Goal: Use online tool/utility: Utilize a website feature to perform a specific function

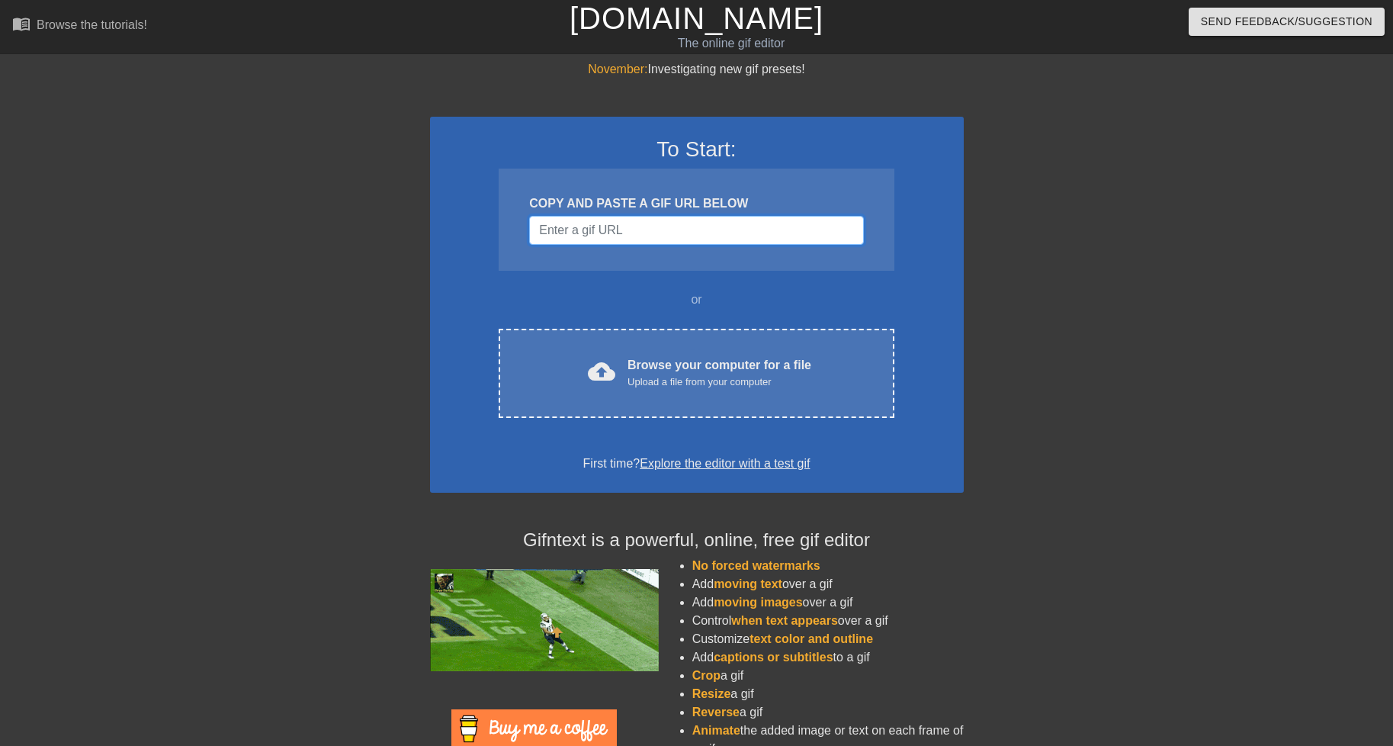
click at [598, 227] on input "Username" at bounding box center [696, 230] width 334 height 29
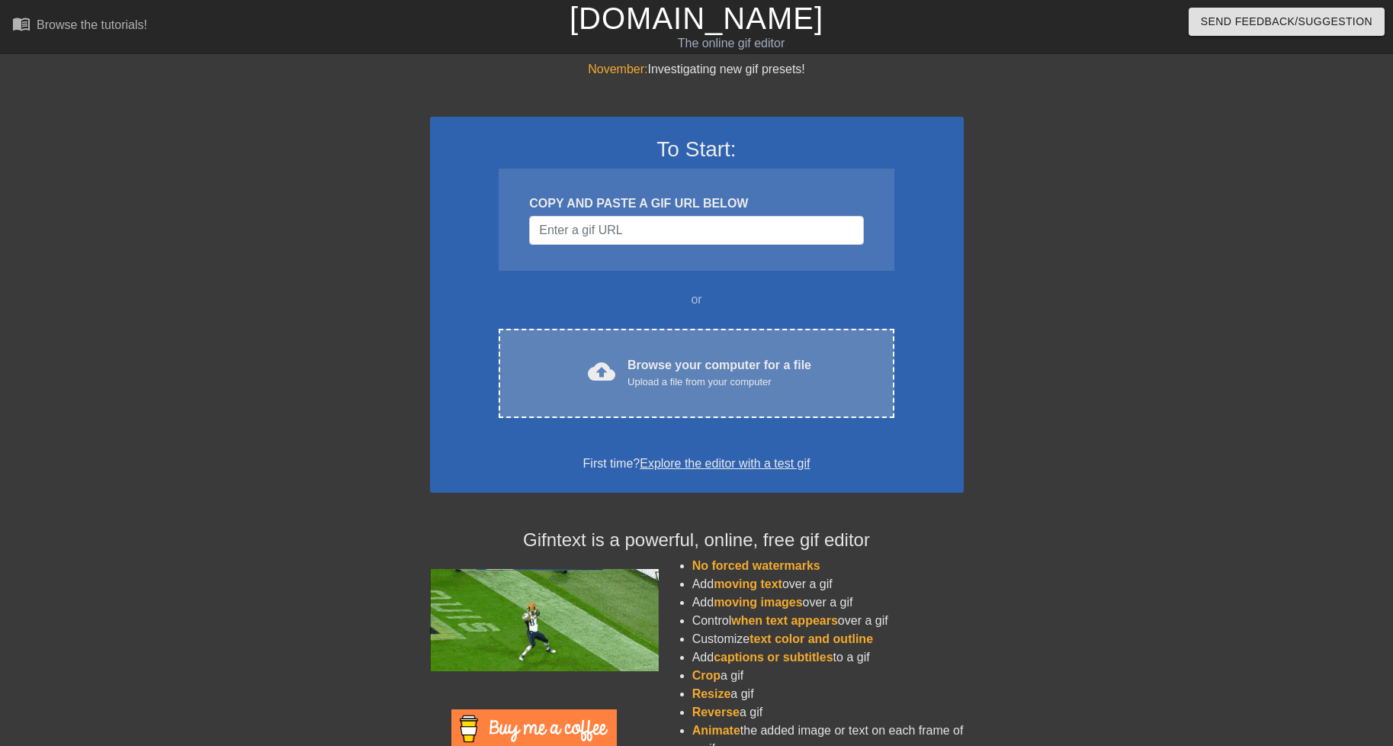
click at [626, 349] on div "cloud_upload Browse your computer for a file Upload a file from your computer C…" at bounding box center [696, 373] width 395 height 89
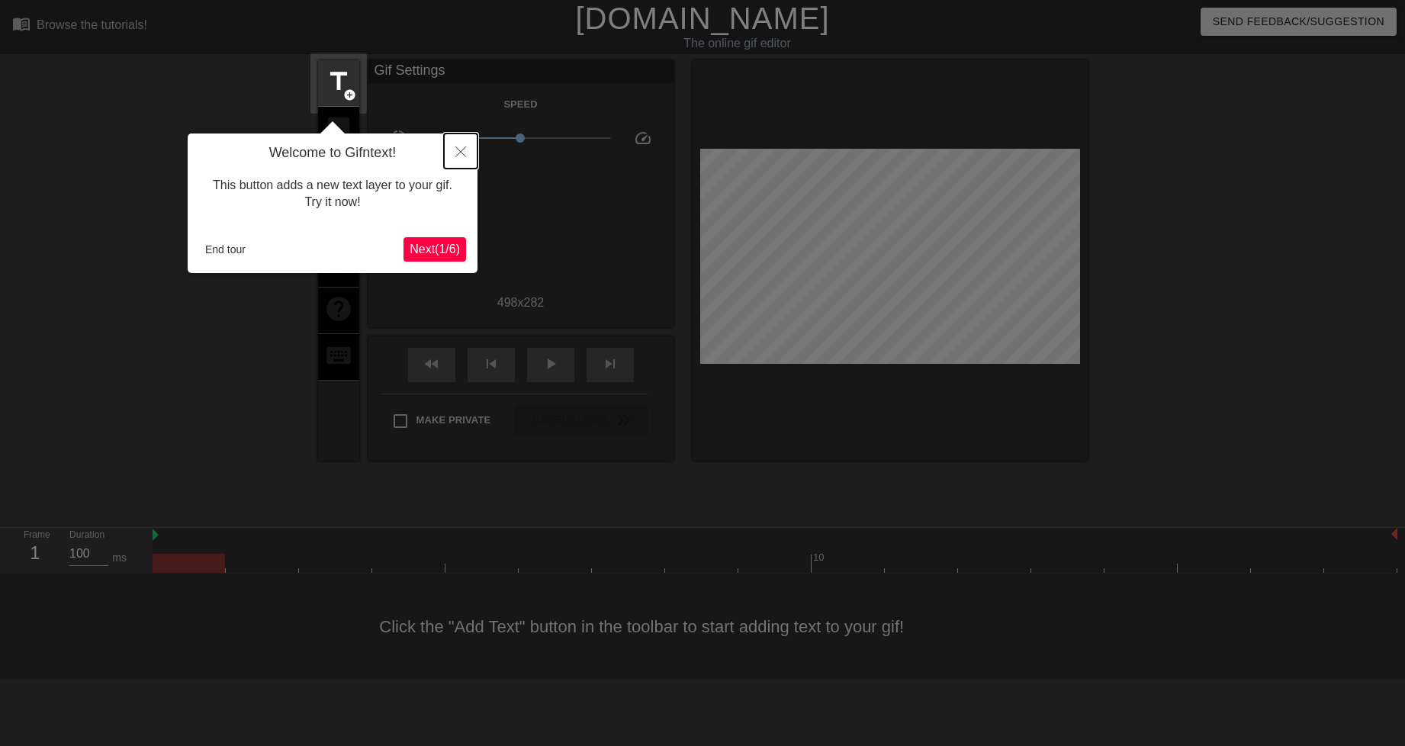
click at [458, 146] on button "Close" at bounding box center [461, 150] width 34 height 35
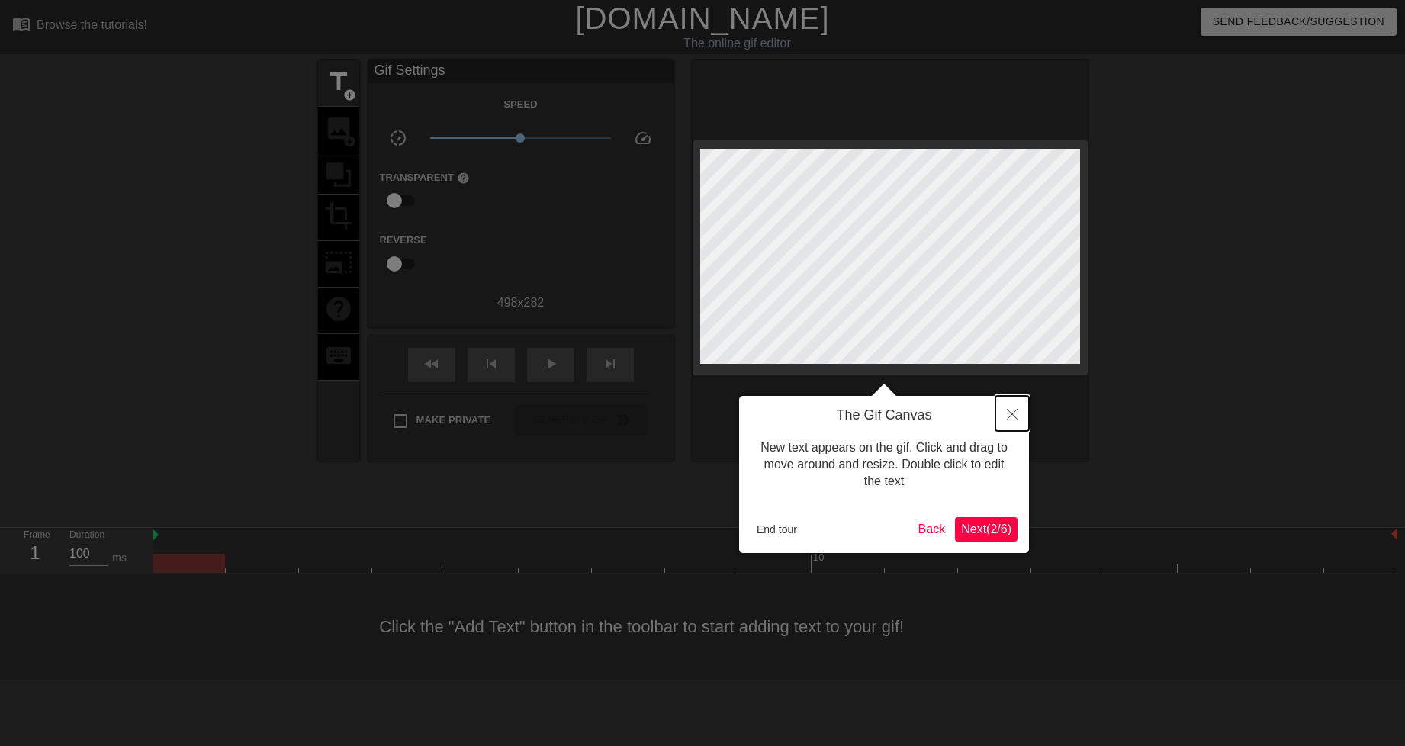
click at [1017, 408] on button "Close" at bounding box center [1012, 413] width 34 height 35
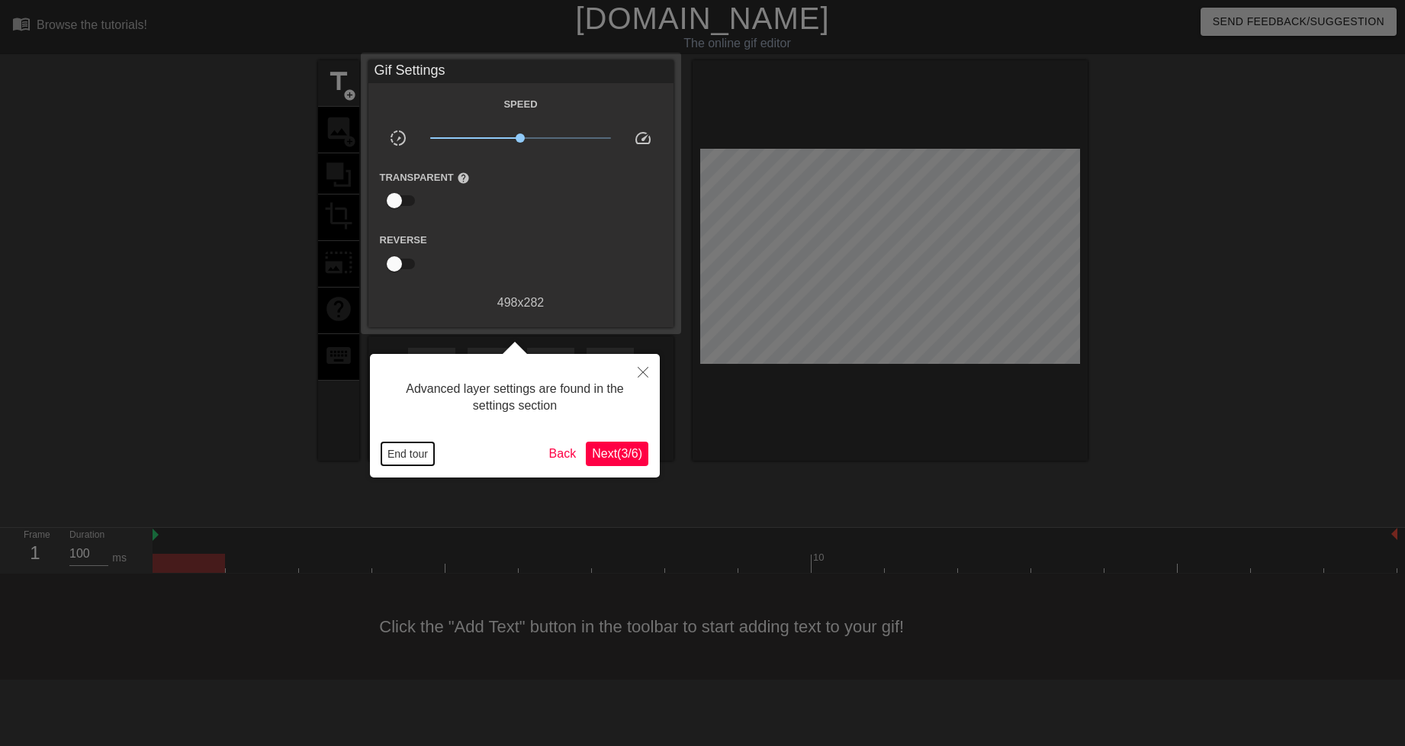
click at [420, 455] on button "End tour" at bounding box center [407, 453] width 53 height 23
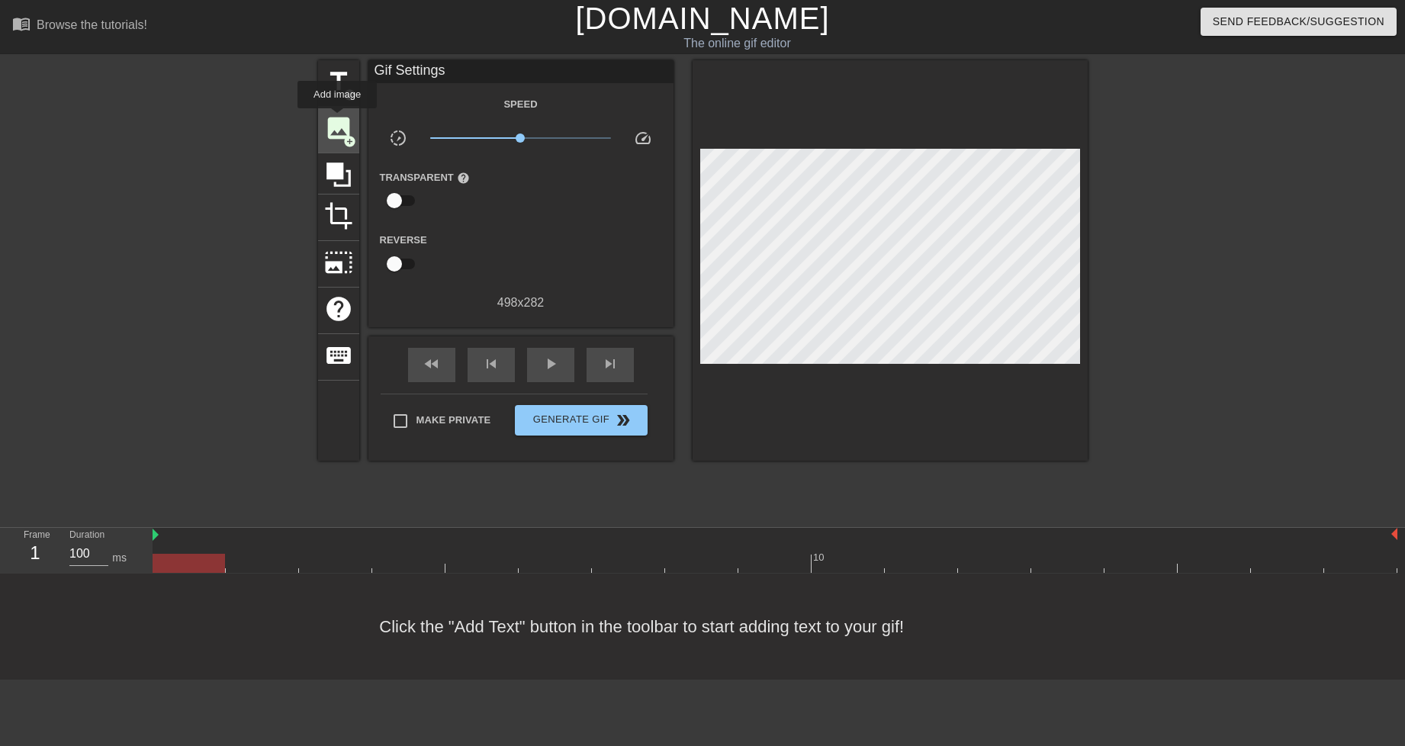
click at [337, 119] on span "image" at bounding box center [338, 128] width 29 height 29
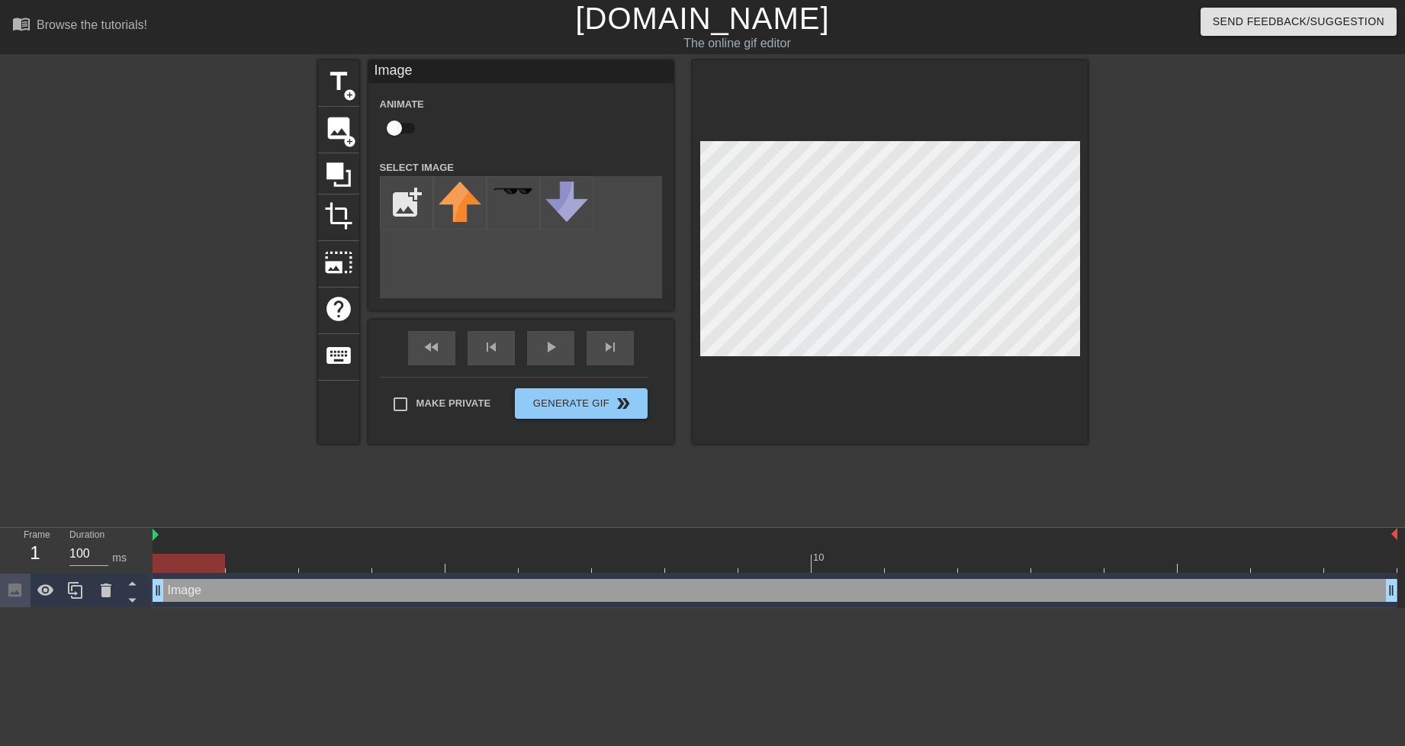
click at [185, 592] on div "Image drag_handle drag_handle" at bounding box center [775, 590] width 1245 height 23
click at [411, 197] on input "file" at bounding box center [407, 203] width 52 height 52
type input "C:\fakepath\[PERSON_NAME][GEOGRAPHIC_DATA]-Profile.png"
click at [450, 211] on img at bounding box center [460, 203] width 43 height 43
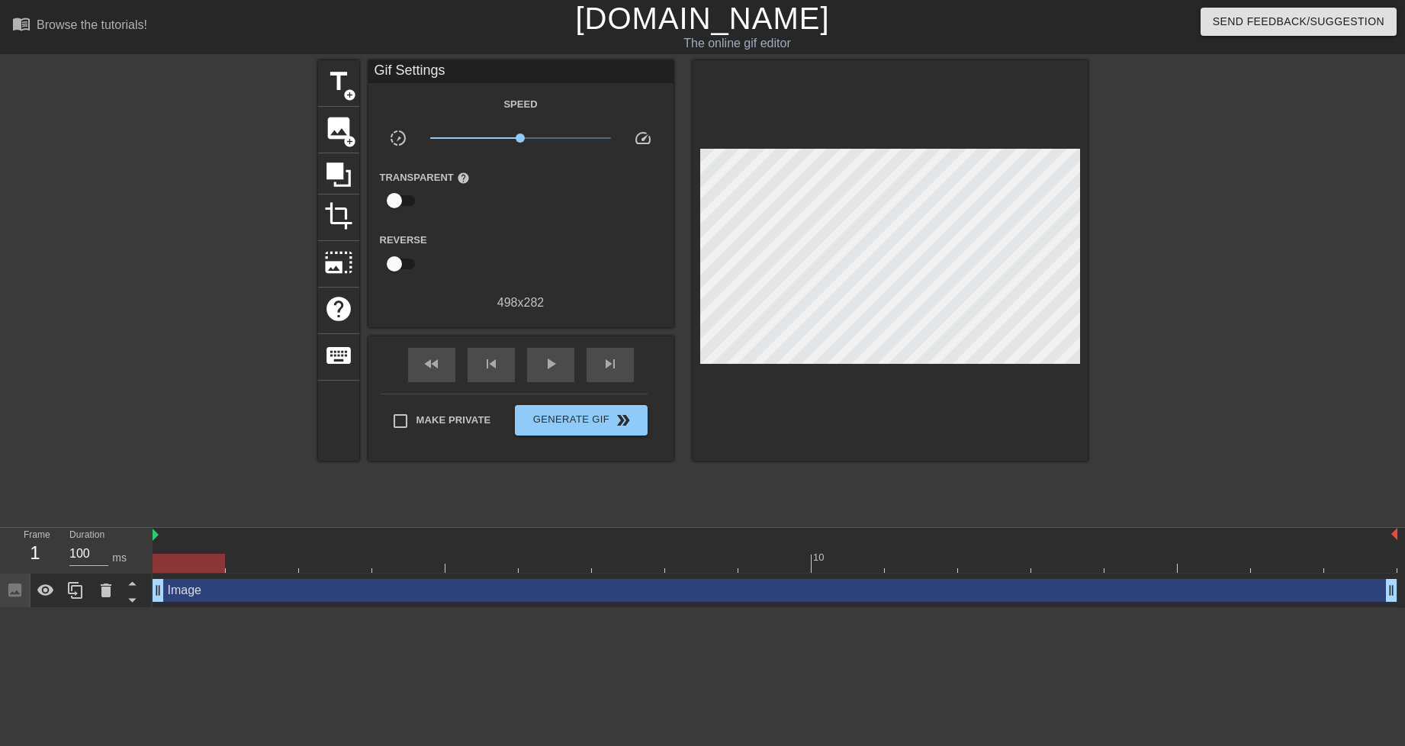
click at [1113, 194] on div at bounding box center [1220, 289] width 229 height 458
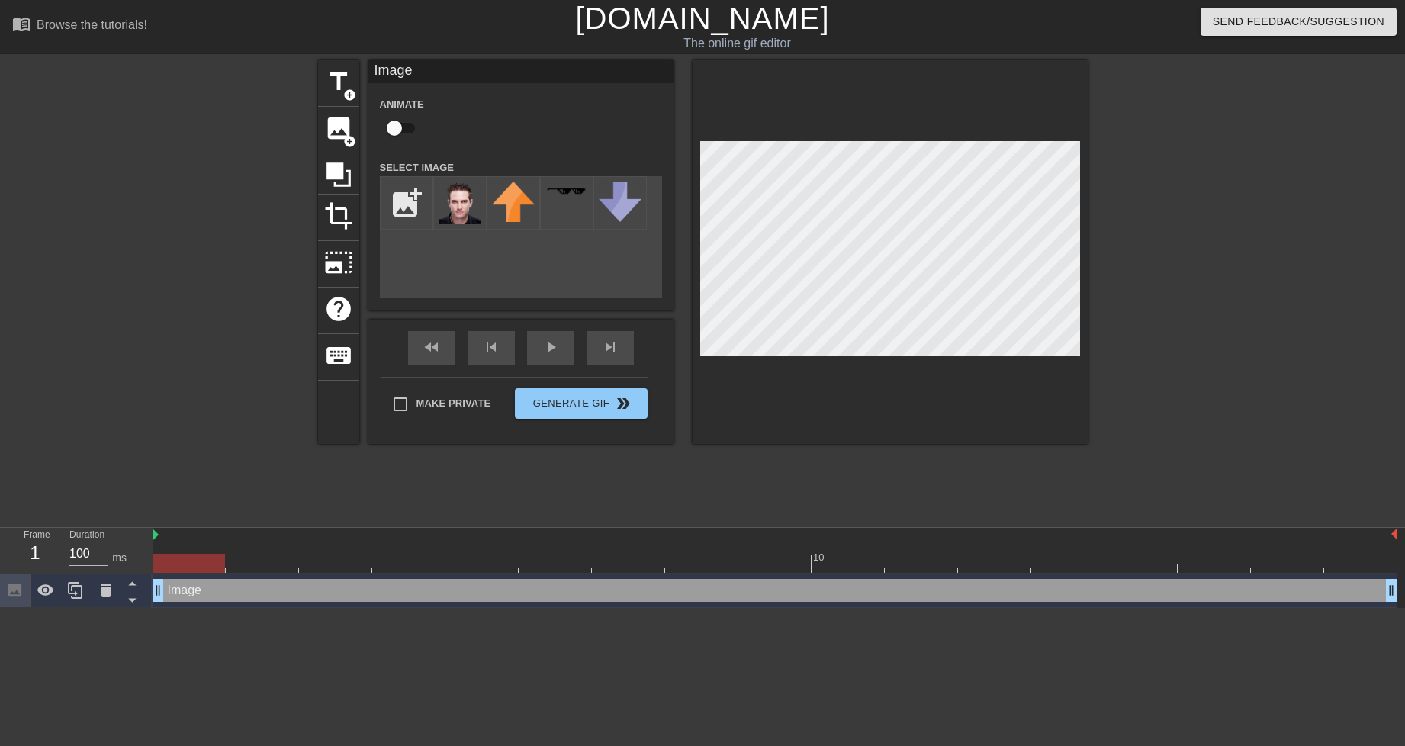
click at [1184, 198] on div at bounding box center [1220, 289] width 229 height 458
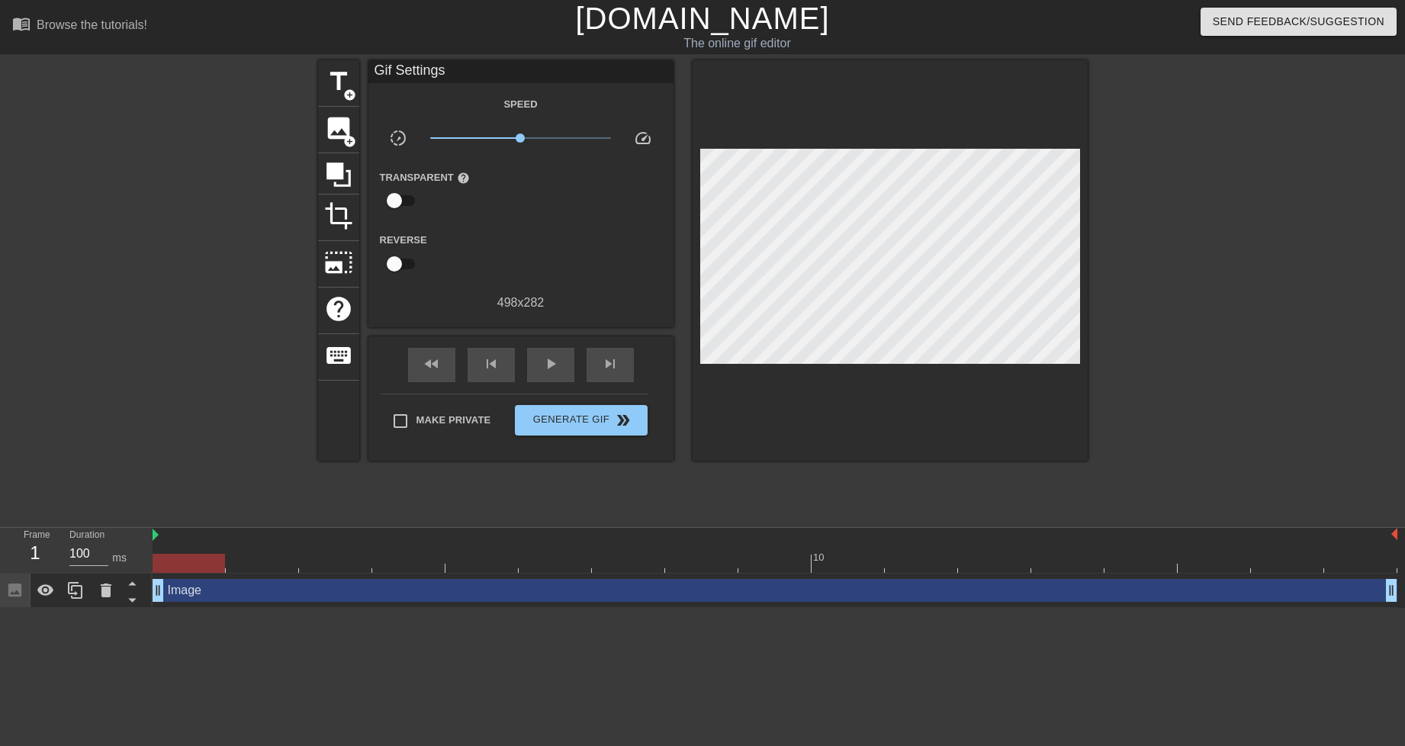
click at [1151, 191] on div at bounding box center [1220, 289] width 229 height 458
click at [541, 360] on span "play_arrow" at bounding box center [550, 364] width 18 height 18
click at [541, 360] on span "pause" at bounding box center [550, 364] width 18 height 18
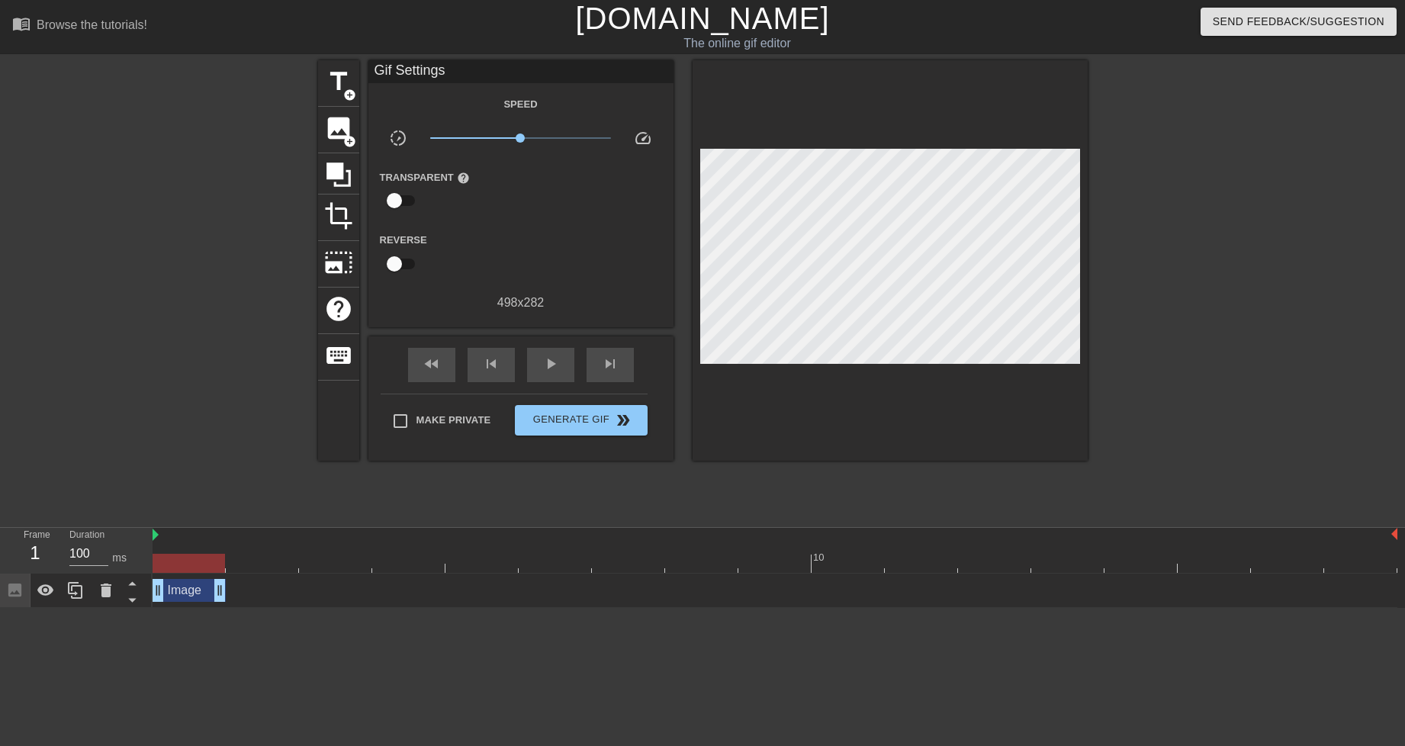
drag, startPoint x: 1388, startPoint y: 587, endPoint x: 184, endPoint y: 638, distance: 1205.3
click at [184, 608] on html "menu_book Browse the tutorials! [DOMAIN_NAME] The online gif editor Send Feedba…" at bounding box center [702, 304] width 1405 height 608
click at [548, 374] on div "play_arrow" at bounding box center [550, 365] width 47 height 34
click at [548, 374] on div "pause" at bounding box center [550, 365] width 47 height 34
drag, startPoint x: 631, startPoint y: 564, endPoint x: 182, endPoint y: 585, distance: 449.7
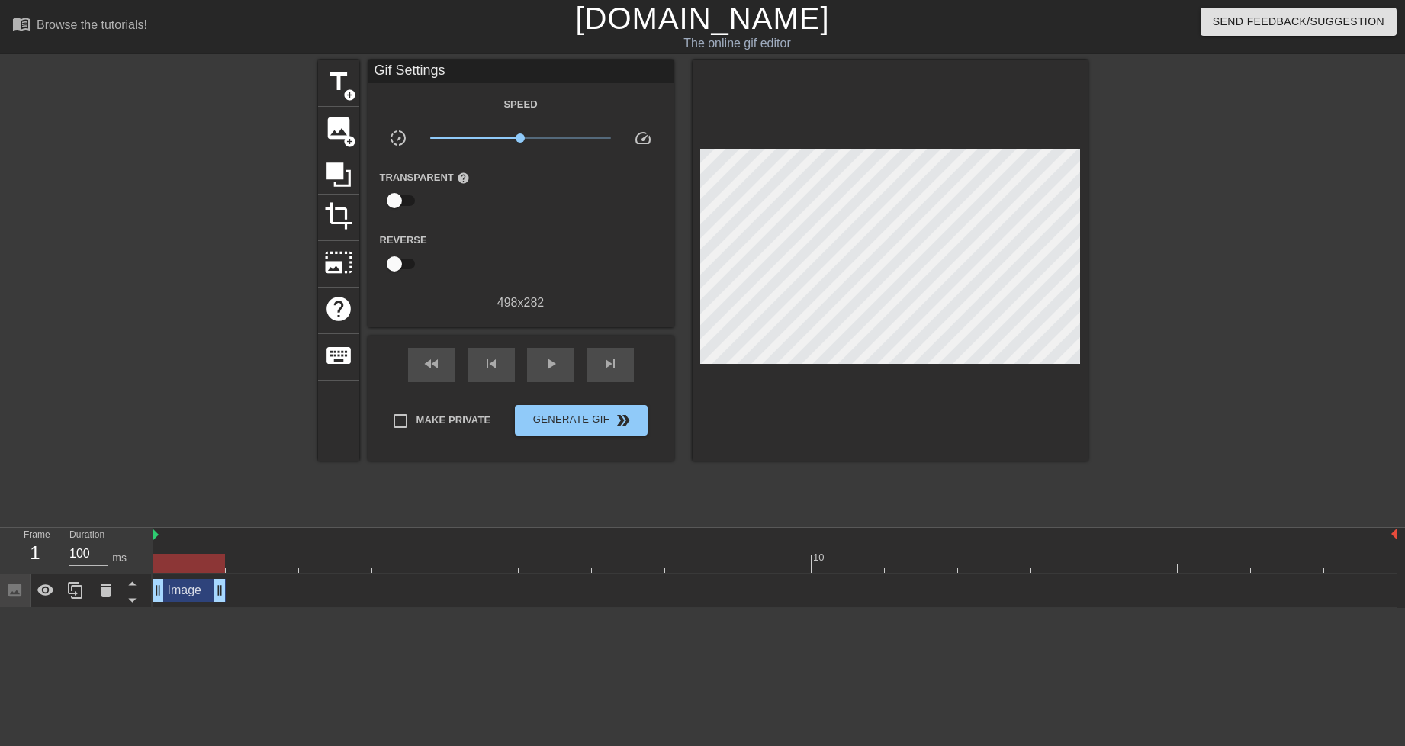
click at [182, 585] on div "10 Image drag_handle drag_handle" at bounding box center [779, 568] width 1252 height 80
click at [252, 562] on div at bounding box center [775, 563] width 1245 height 19
click at [341, 133] on span "image" at bounding box center [338, 128] width 29 height 29
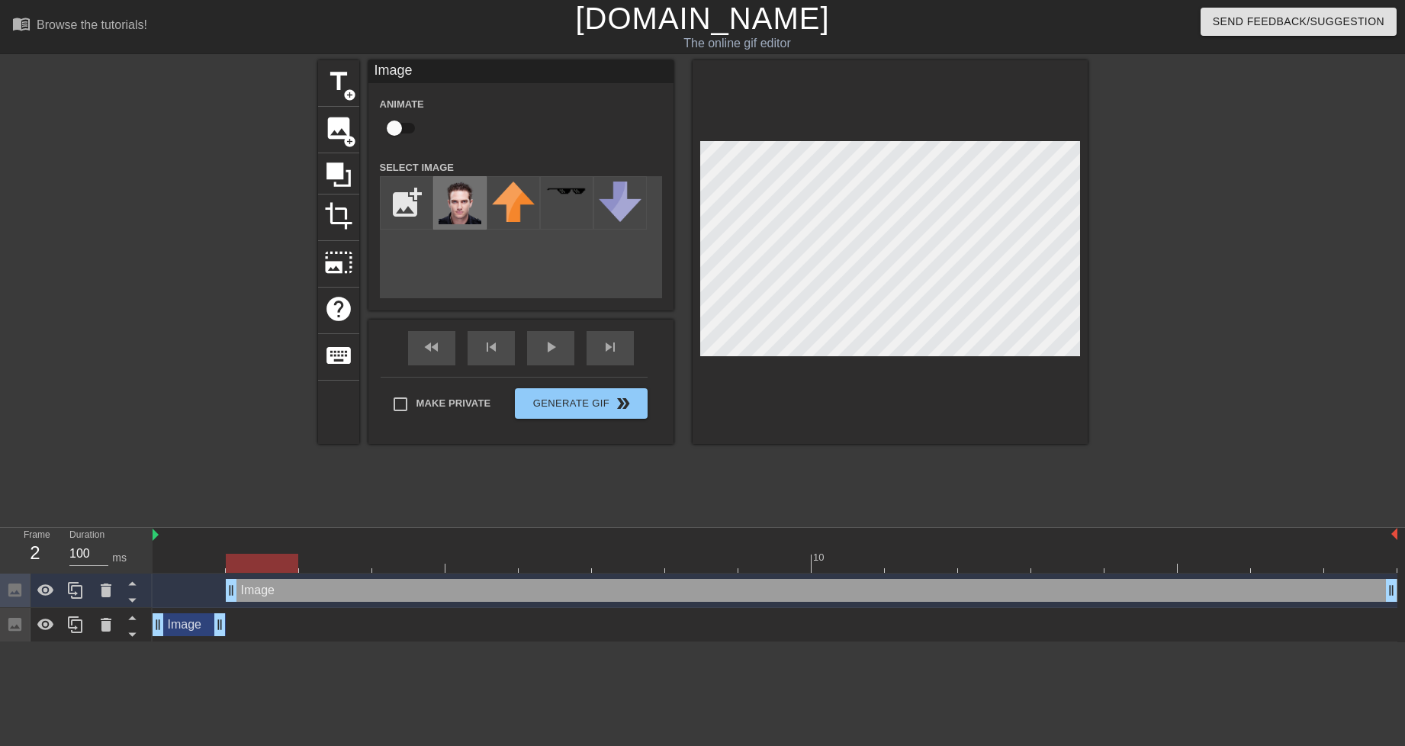
click at [462, 197] on img at bounding box center [460, 203] width 43 height 43
click at [188, 558] on div at bounding box center [775, 563] width 1245 height 19
click at [260, 567] on div at bounding box center [775, 563] width 1245 height 19
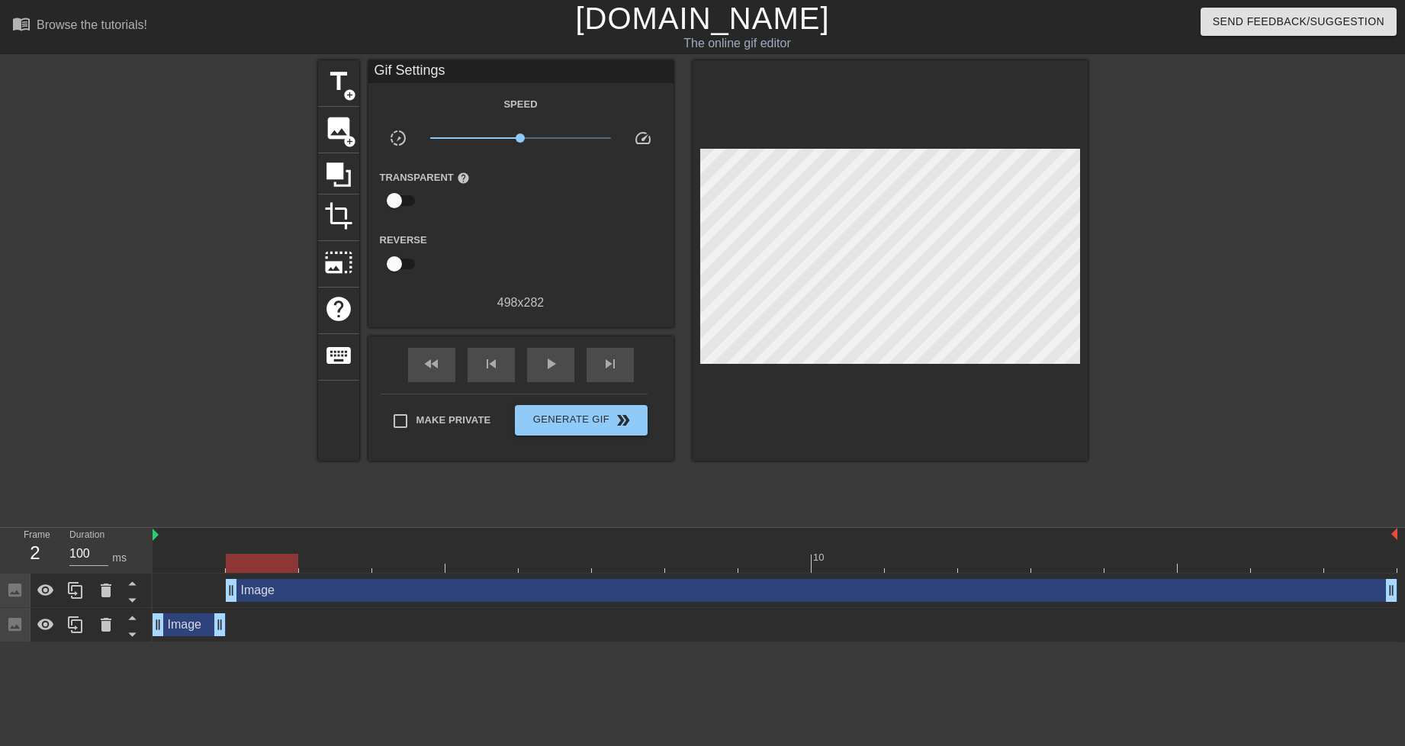
click at [1110, 190] on div at bounding box center [1220, 289] width 229 height 458
click at [197, 561] on div at bounding box center [775, 563] width 1245 height 19
click at [258, 570] on div at bounding box center [775, 563] width 1245 height 19
click at [184, 549] on div at bounding box center [189, 552] width 73 height 19
click at [266, 563] on div at bounding box center [775, 563] width 1245 height 19
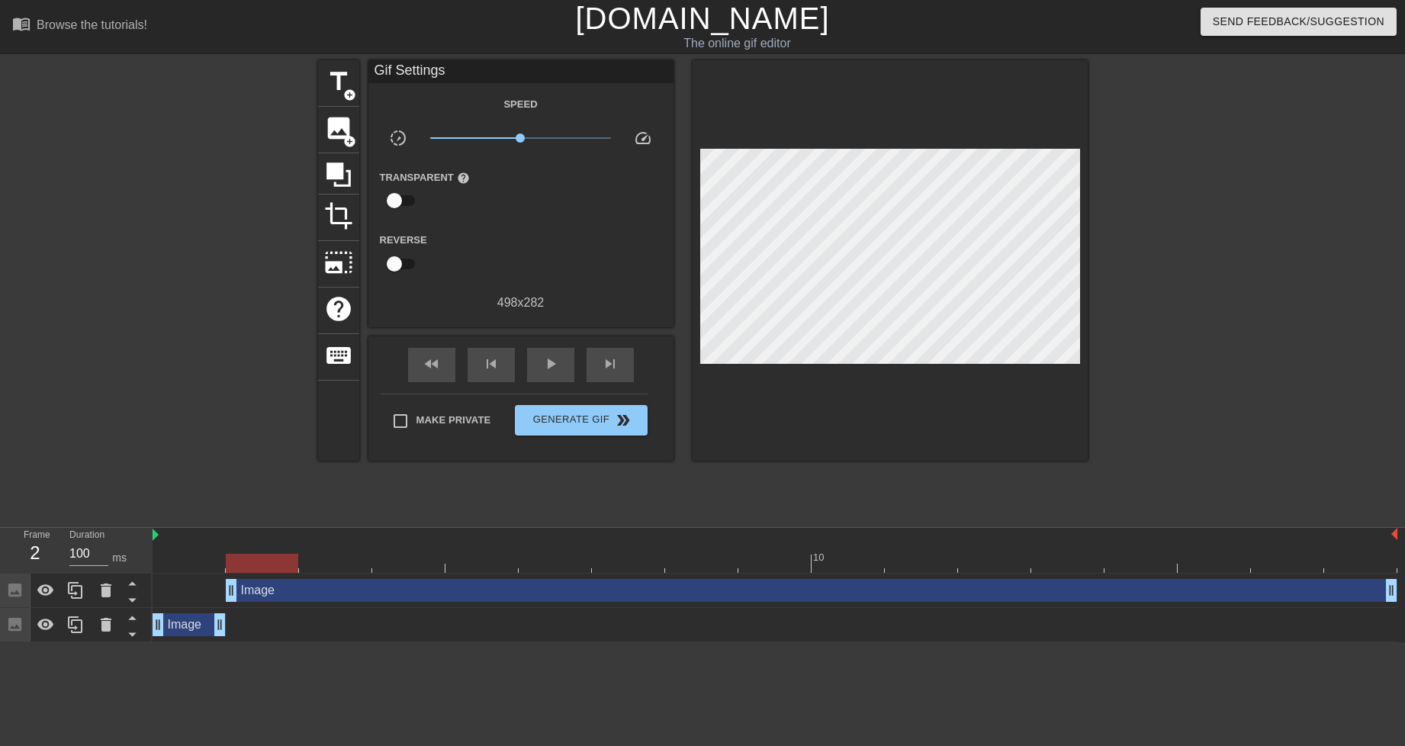
click at [174, 561] on div at bounding box center [775, 563] width 1245 height 19
click at [233, 557] on div at bounding box center [775, 563] width 1245 height 19
drag, startPoint x: 167, startPoint y: 563, endPoint x: 218, endPoint y: 566, distance: 51.2
click at [168, 563] on div at bounding box center [775, 563] width 1245 height 19
click at [231, 566] on div at bounding box center [775, 563] width 1245 height 19
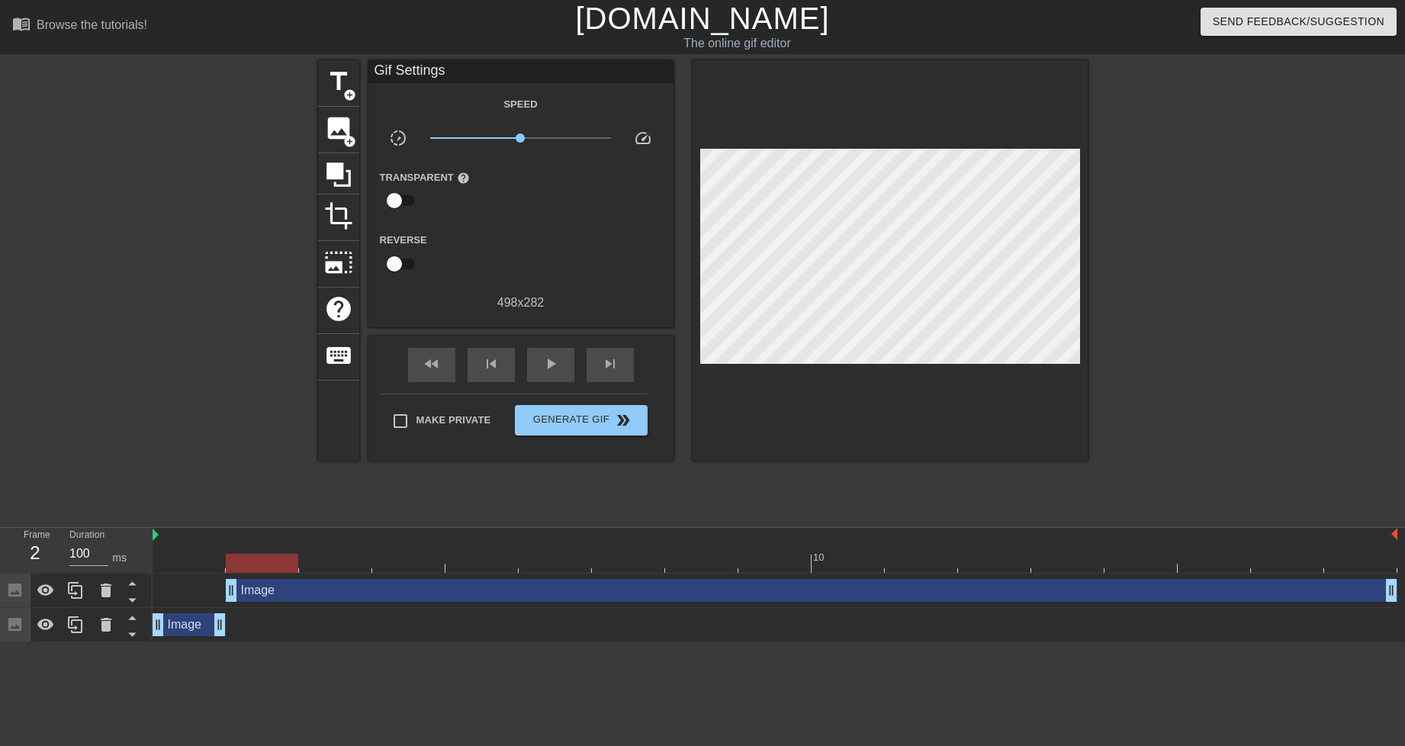
click at [251, 642] on html "menu_book Browse the tutorials! [DOMAIN_NAME] The online gif editor Send Feedba…" at bounding box center [702, 321] width 1405 height 642
click at [314, 591] on div "Image drag_handle drag_handle" at bounding box center [811, 590] width 1171 height 23
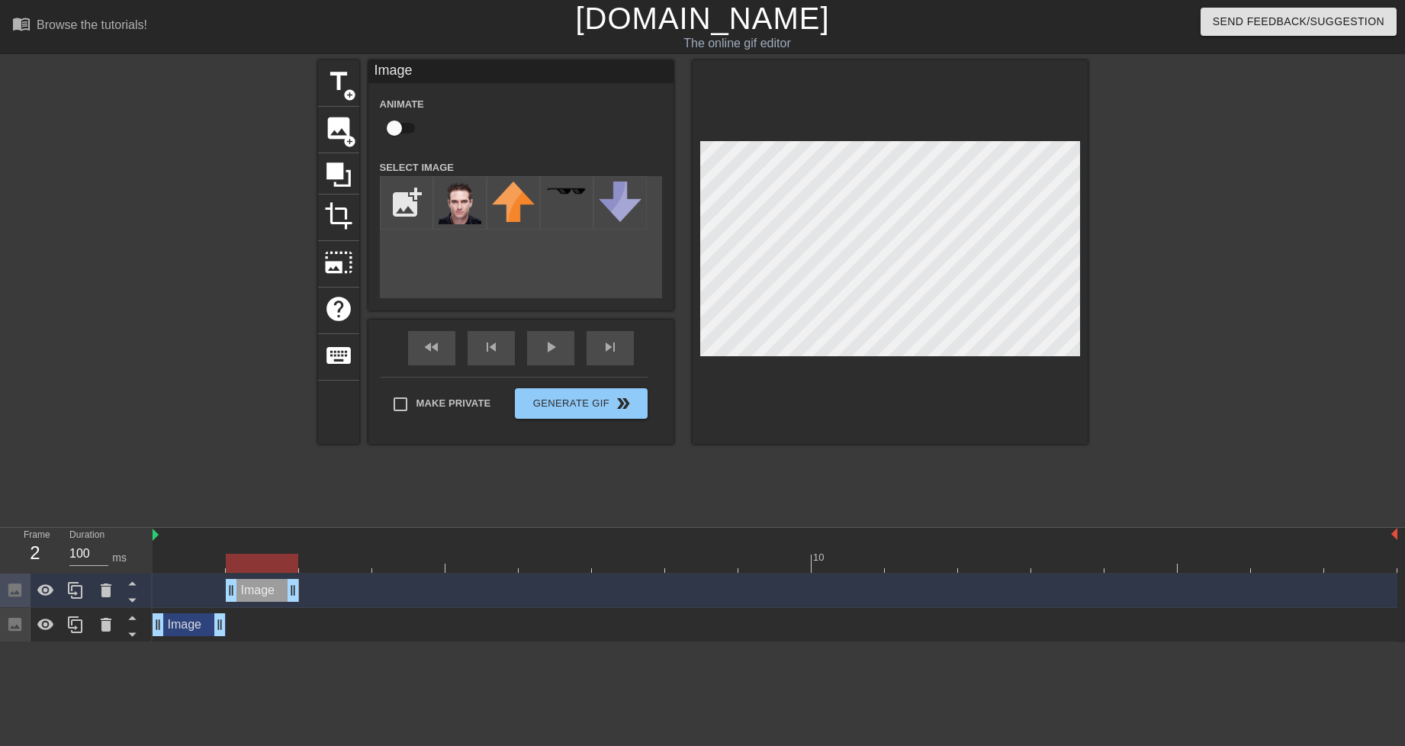
drag, startPoint x: 1390, startPoint y: 587, endPoint x: 232, endPoint y: 594, distance: 1157.7
click at [74, 590] on icon at bounding box center [75, 590] width 18 height 18
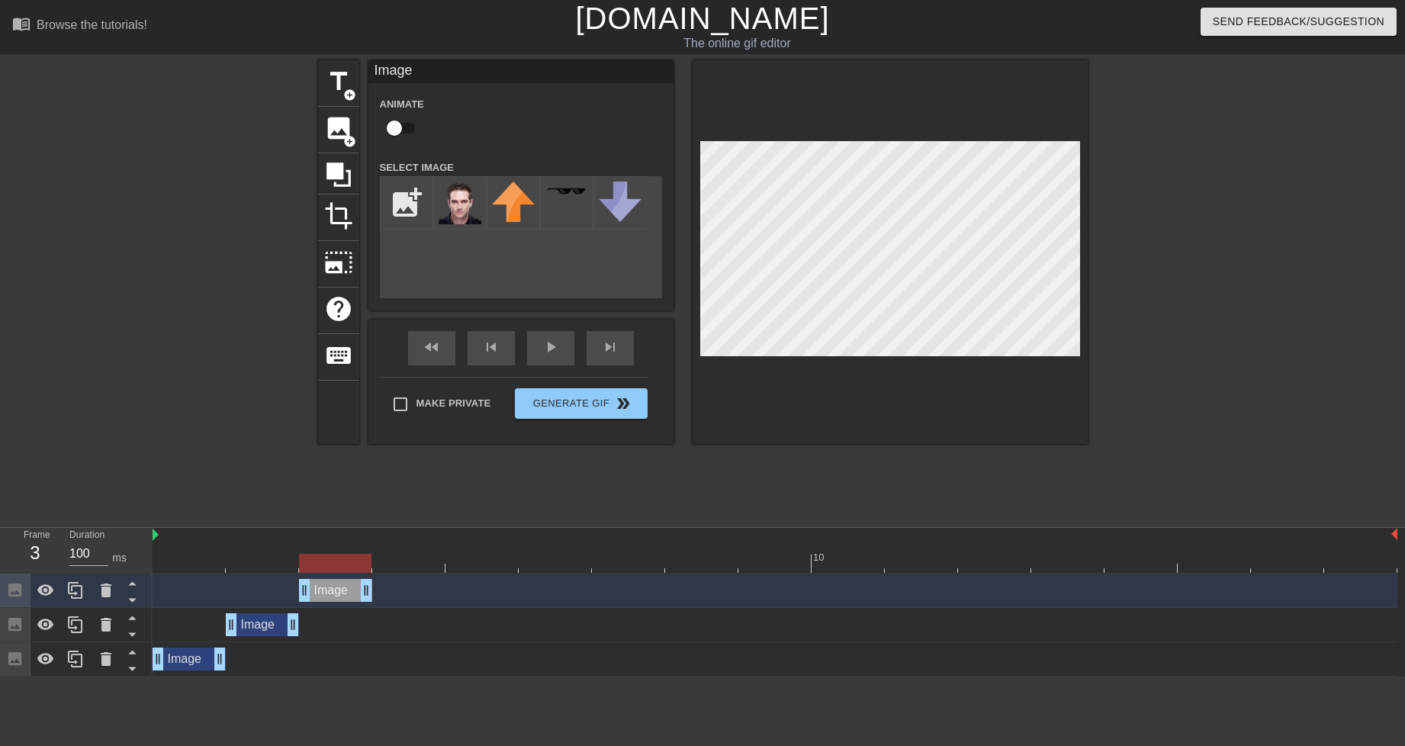
drag, startPoint x: 254, startPoint y: 586, endPoint x: 323, endPoint y: 586, distance: 68.6
click at [323, 586] on div "Image drag_handle drag_handle" at bounding box center [335, 590] width 73 height 23
click at [1149, 217] on div at bounding box center [1220, 289] width 229 height 458
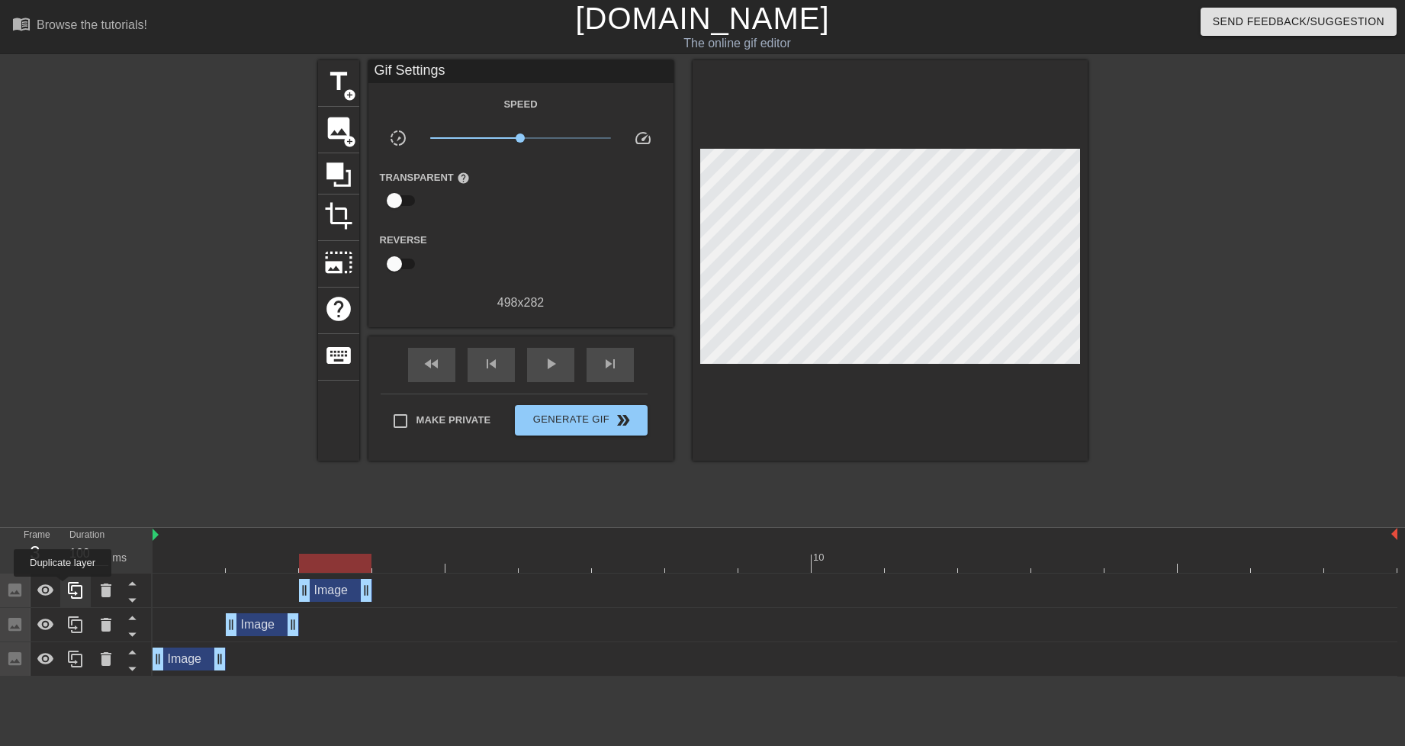
click at [63, 587] on div at bounding box center [75, 591] width 31 height 34
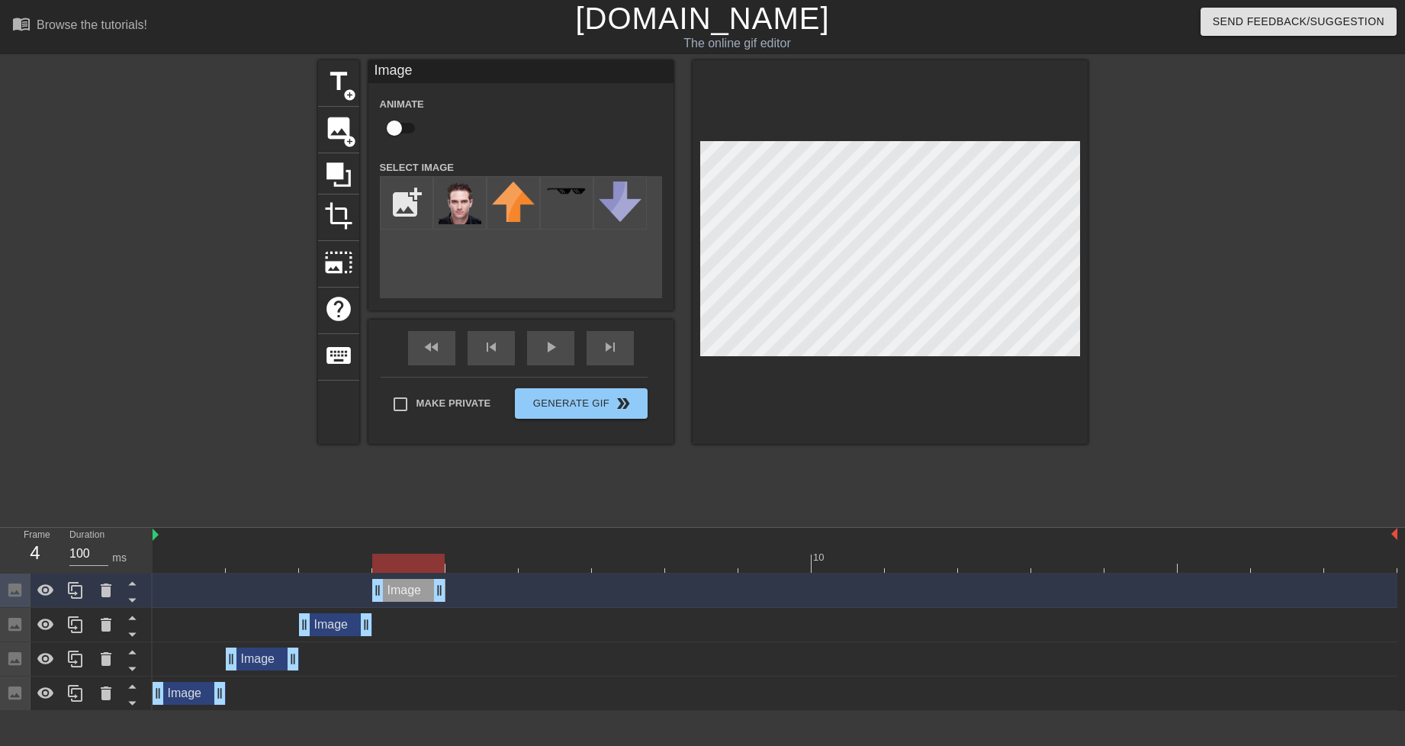
drag, startPoint x: 329, startPoint y: 586, endPoint x: 384, endPoint y: 581, distance: 54.3
click at [384, 581] on div "Image drag_handle drag_handle" at bounding box center [408, 590] width 73 height 23
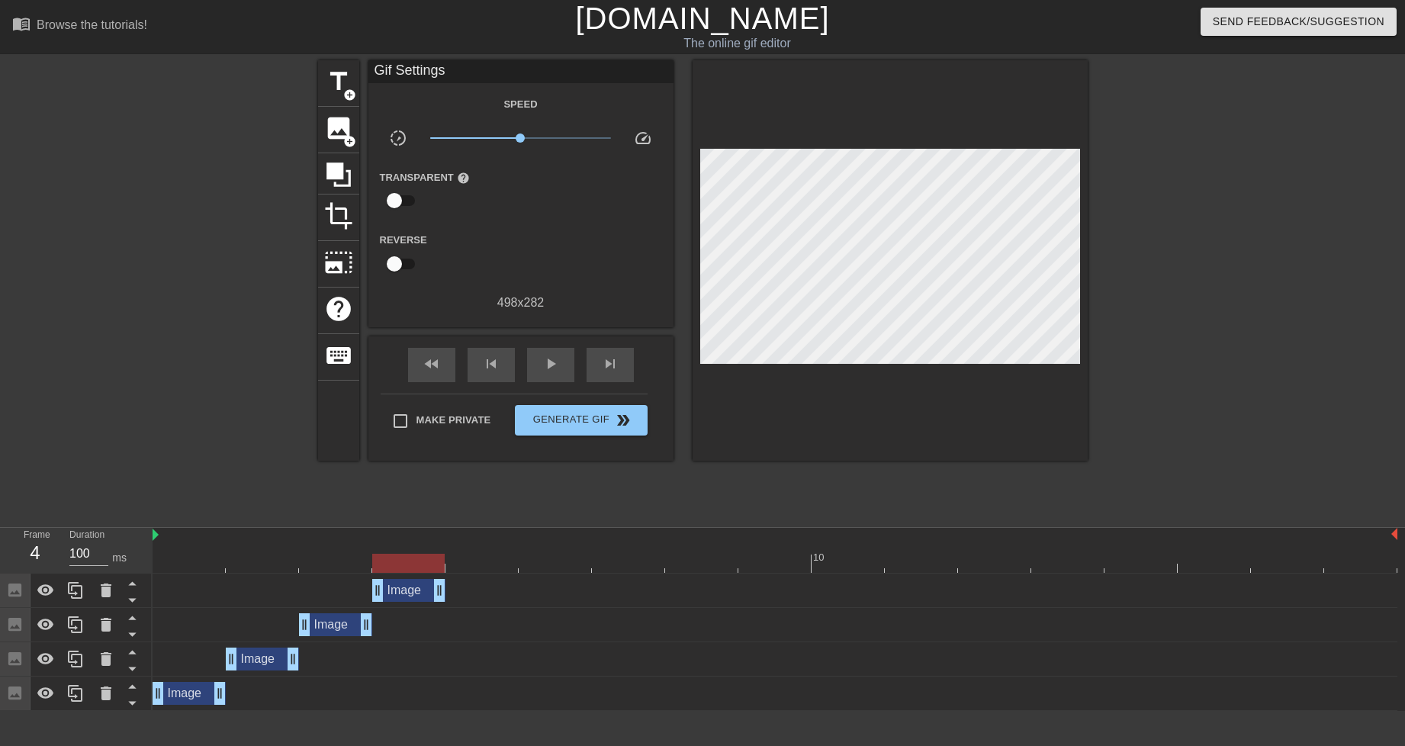
click at [1169, 290] on div at bounding box center [1220, 289] width 229 height 458
drag, startPoint x: 75, startPoint y: 588, endPoint x: 224, endPoint y: 588, distance: 149.5
click at [76, 588] on icon at bounding box center [75, 590] width 18 height 18
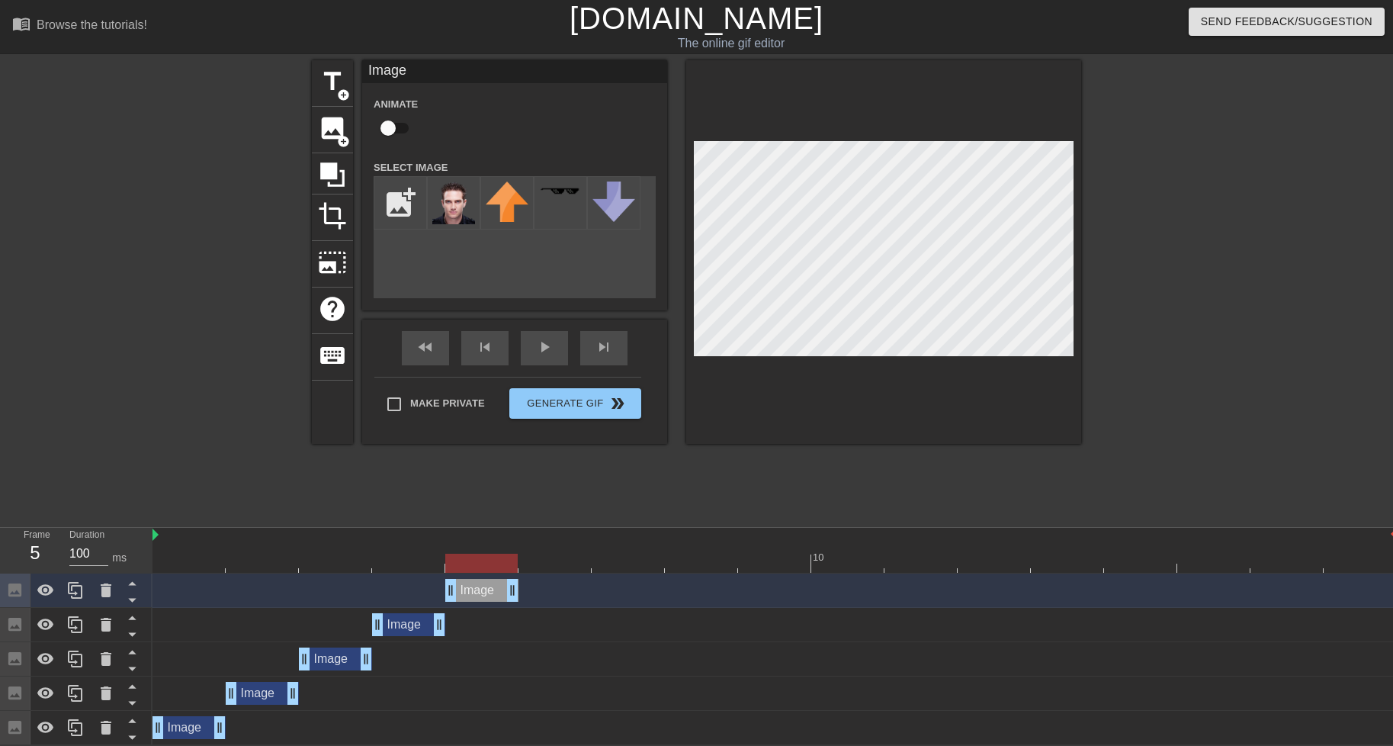
drag, startPoint x: 406, startPoint y: 586, endPoint x: 461, endPoint y: 582, distance: 55.1
click at [461, 582] on div "Image drag_handle drag_handle" at bounding box center [481, 590] width 73 height 23
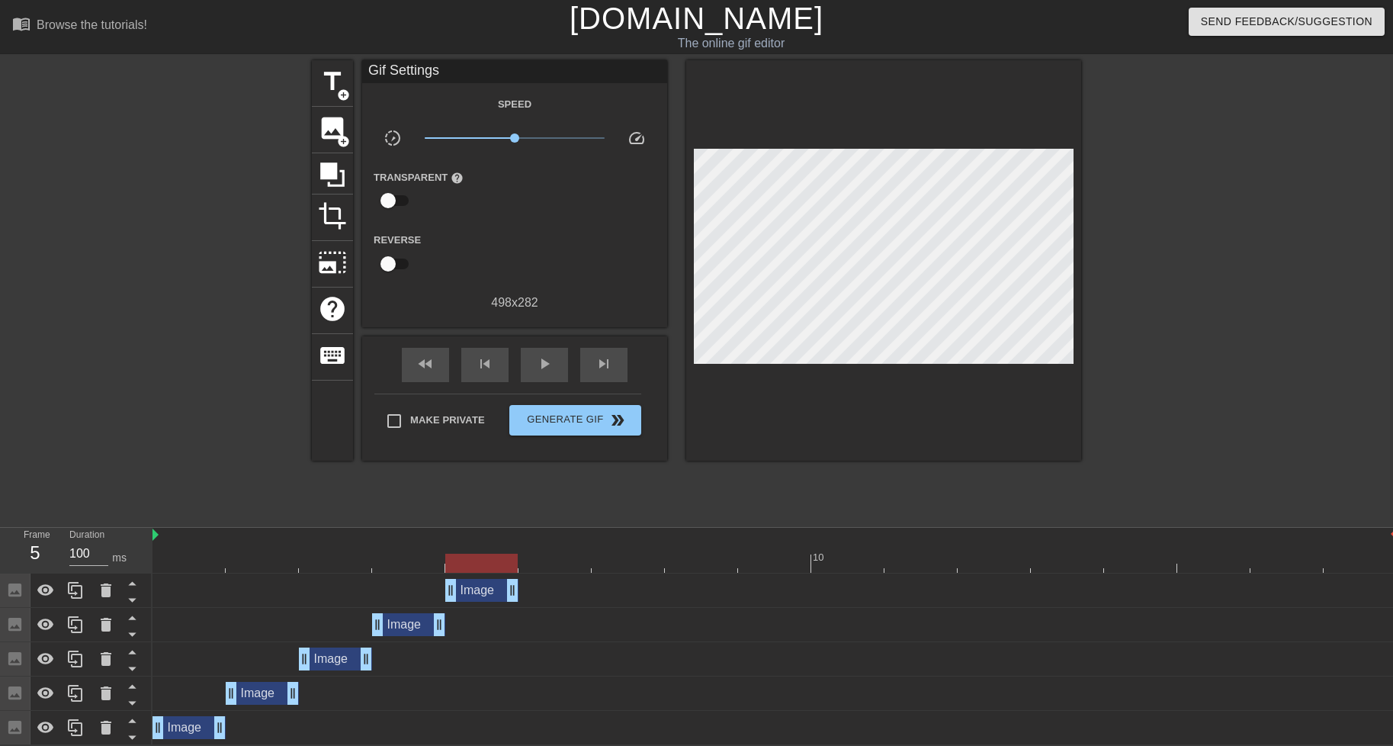
click at [1246, 257] on div at bounding box center [1214, 289] width 229 height 458
click at [74, 586] on icon at bounding box center [75, 590] width 18 height 18
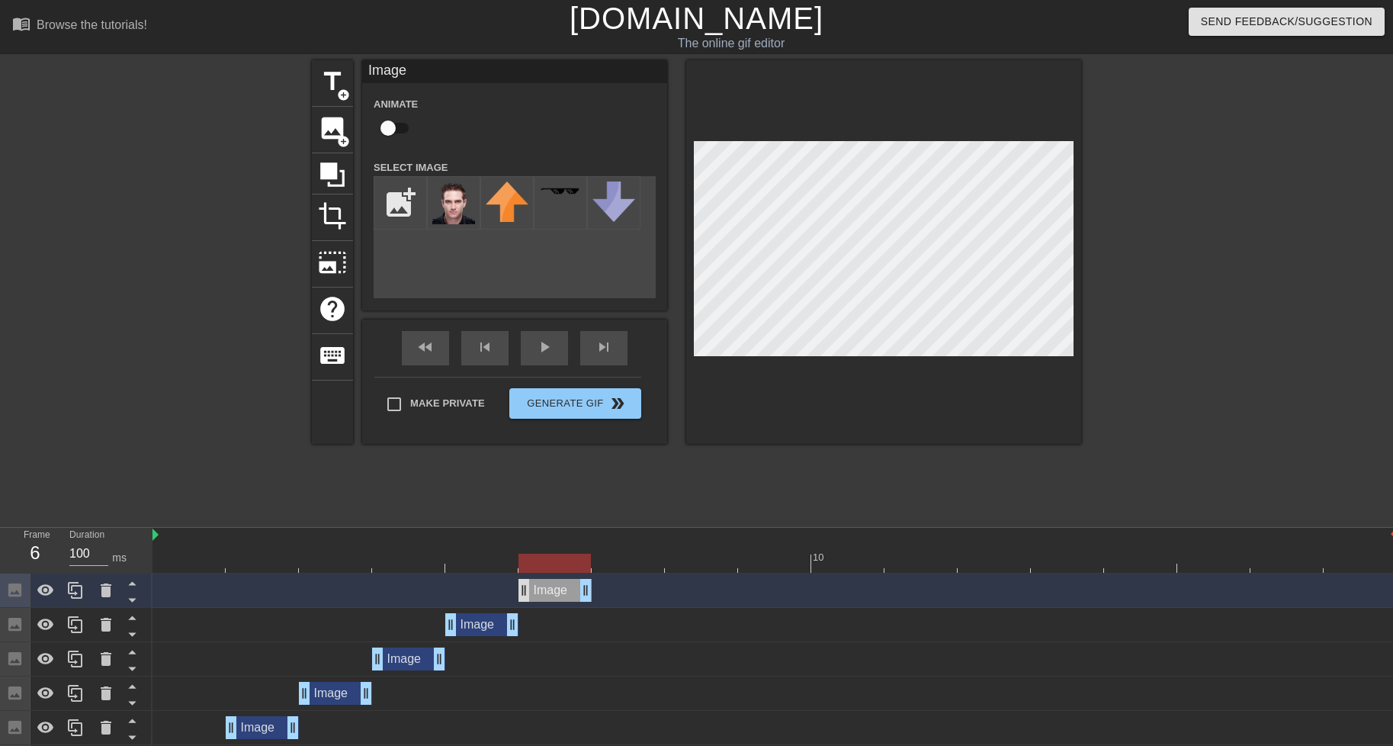
drag, startPoint x: 484, startPoint y: 589, endPoint x: 531, endPoint y: 588, distance: 47.3
click at [531, 588] on div "Image drag_handle drag_handle" at bounding box center [555, 590] width 73 height 23
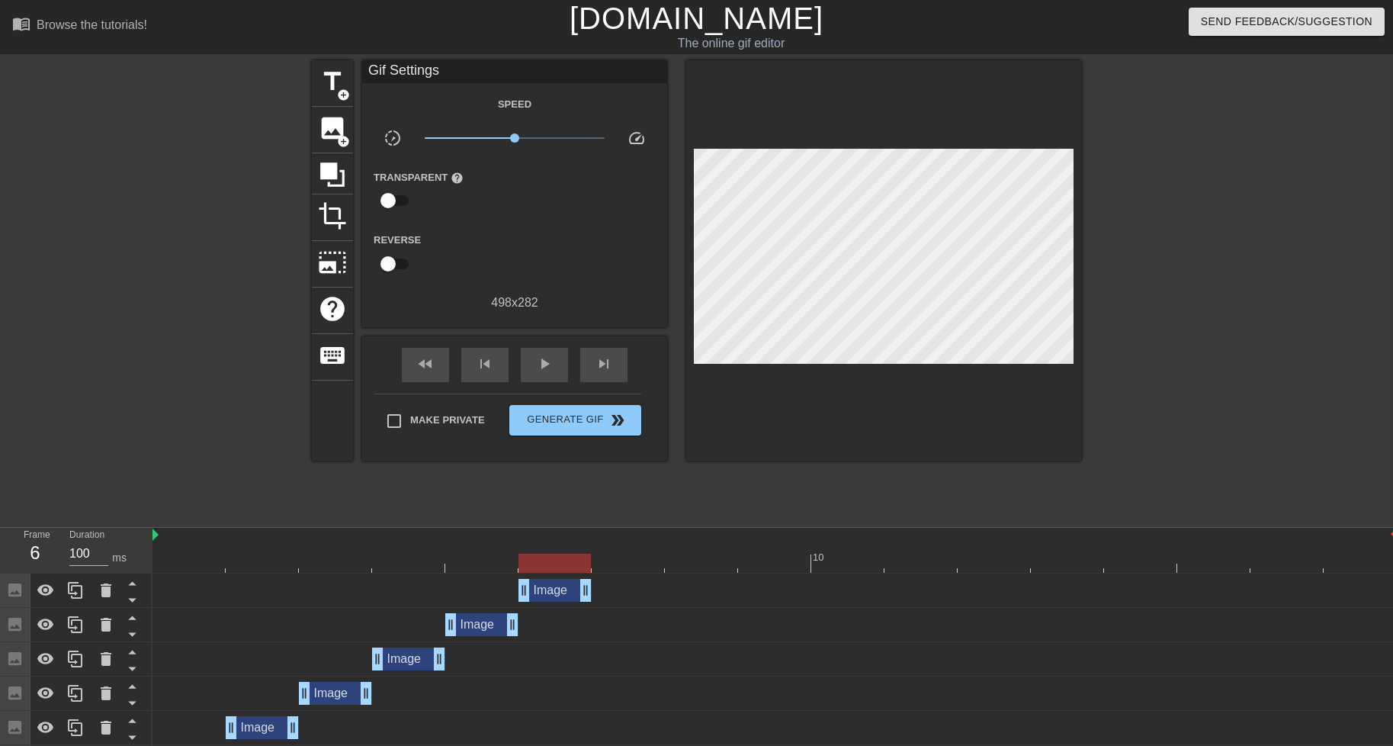
click at [477, 590] on div "Image drag_handle drag_handle" at bounding box center [775, 590] width 1245 height 23
click at [471, 551] on div at bounding box center [481, 552] width 73 height 19
click at [470, 557] on div at bounding box center [481, 563] width 72 height 19
click at [529, 558] on div at bounding box center [775, 563] width 1245 height 19
click at [464, 559] on div at bounding box center [775, 563] width 1245 height 19
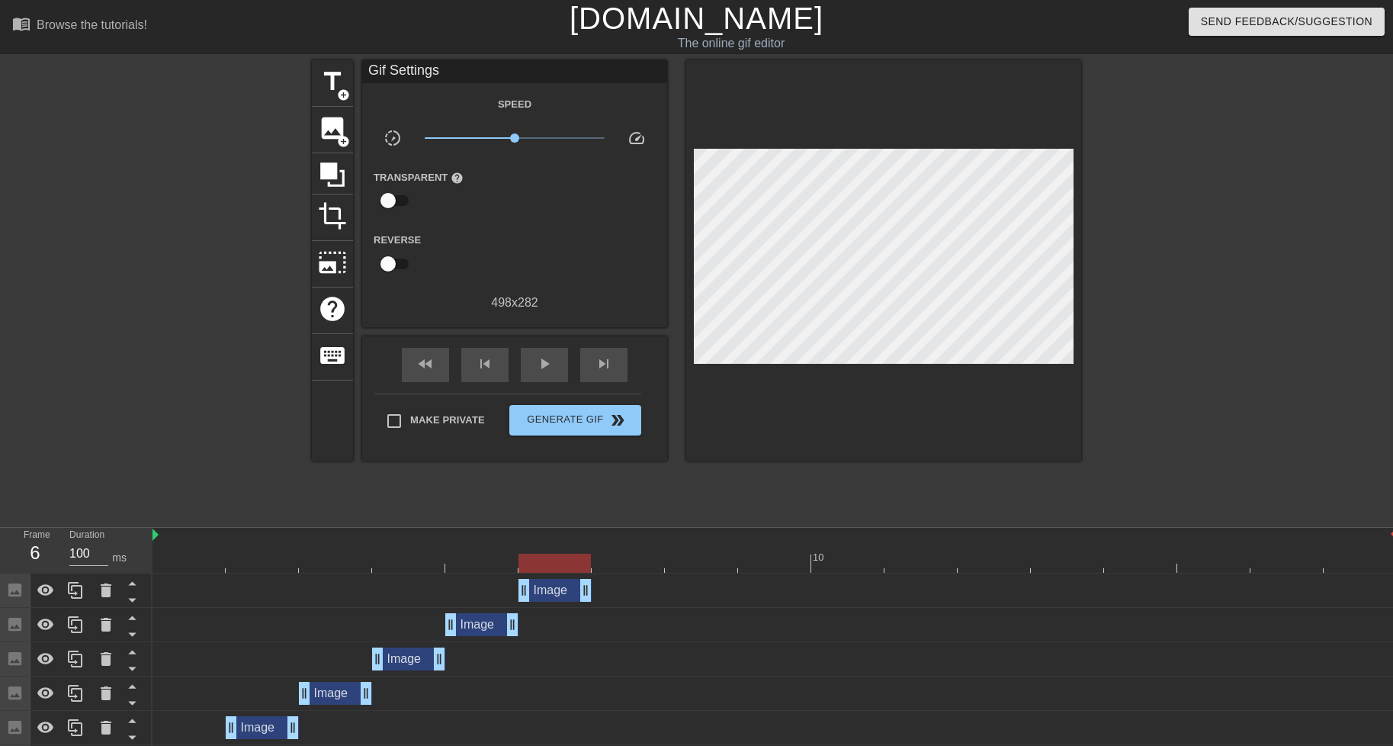
click at [522, 554] on div at bounding box center [775, 563] width 1245 height 19
click at [68, 590] on icon at bounding box center [75, 590] width 18 height 18
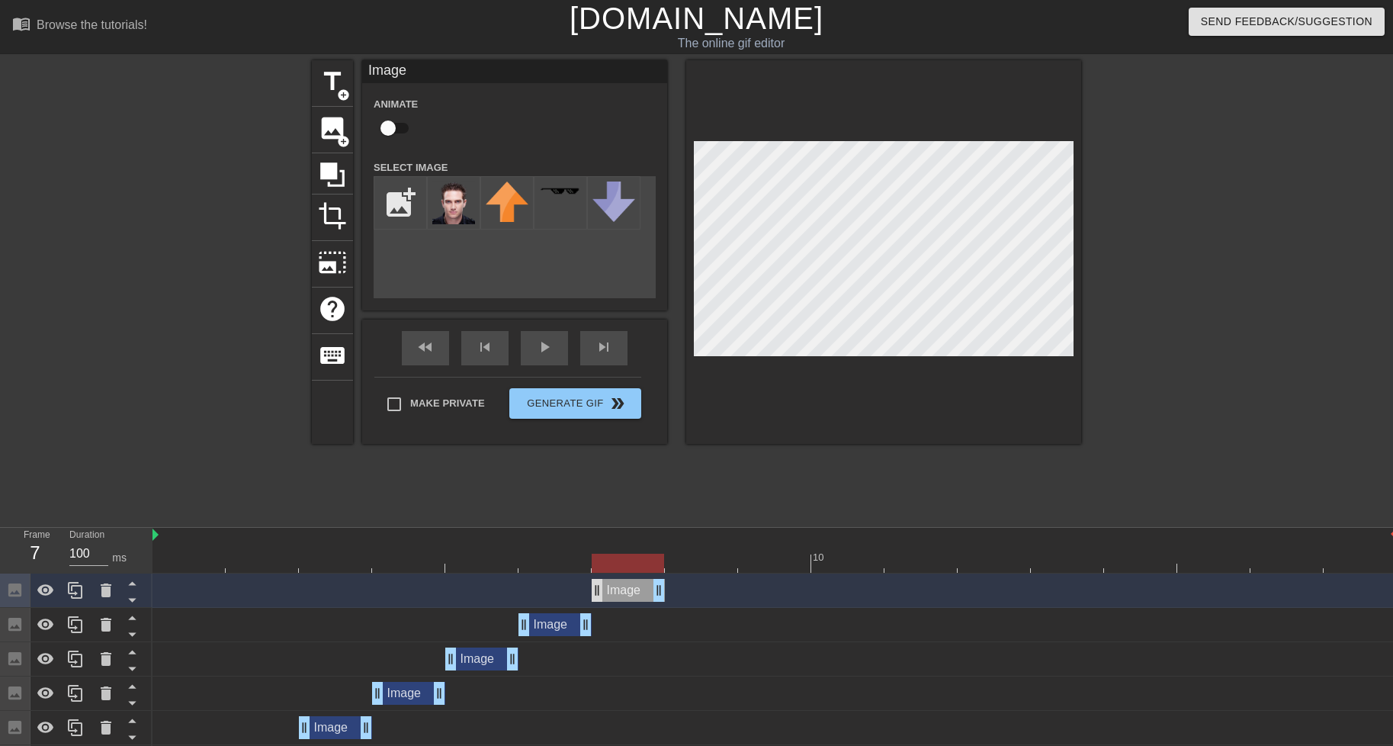
drag, startPoint x: 551, startPoint y: 587, endPoint x: 602, endPoint y: 585, distance: 51.1
click at [602, 585] on div "Image drag_handle drag_handle" at bounding box center [628, 590] width 73 height 23
click at [1244, 248] on div at bounding box center [1214, 289] width 229 height 458
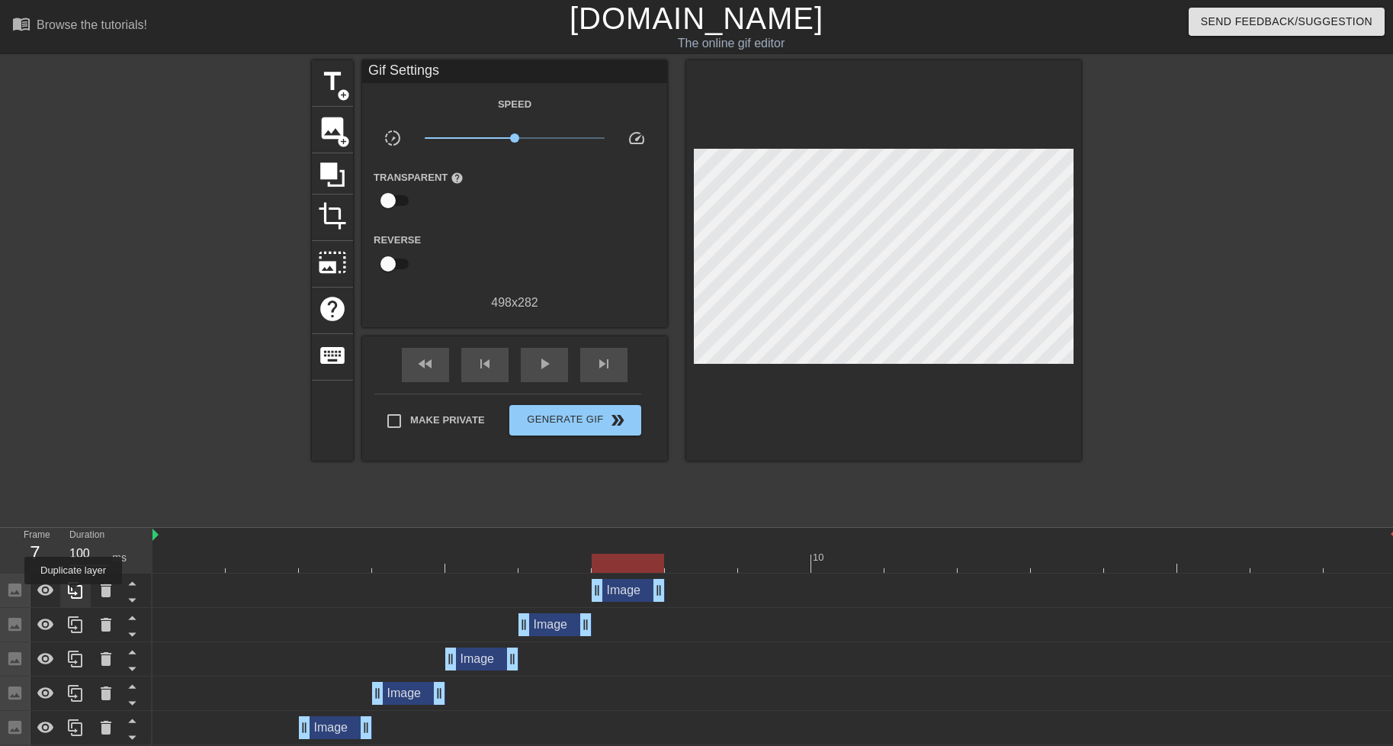
click at [73, 595] on icon at bounding box center [75, 590] width 18 height 18
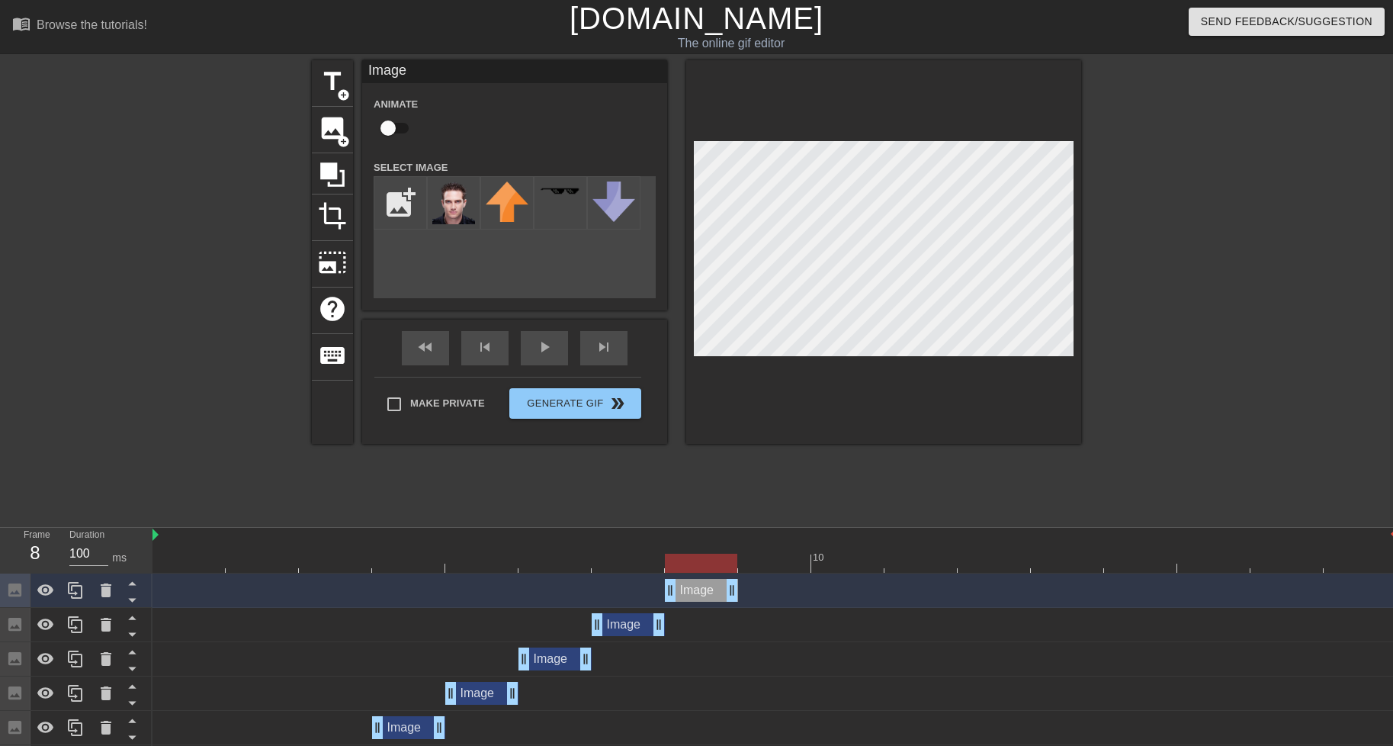
drag, startPoint x: 622, startPoint y: 590, endPoint x: 662, endPoint y: 592, distance: 39.7
click at [662, 592] on div "Image drag_handle drag_handle" at bounding box center [775, 590] width 1245 height 23
click at [1130, 235] on div at bounding box center [1214, 289] width 229 height 458
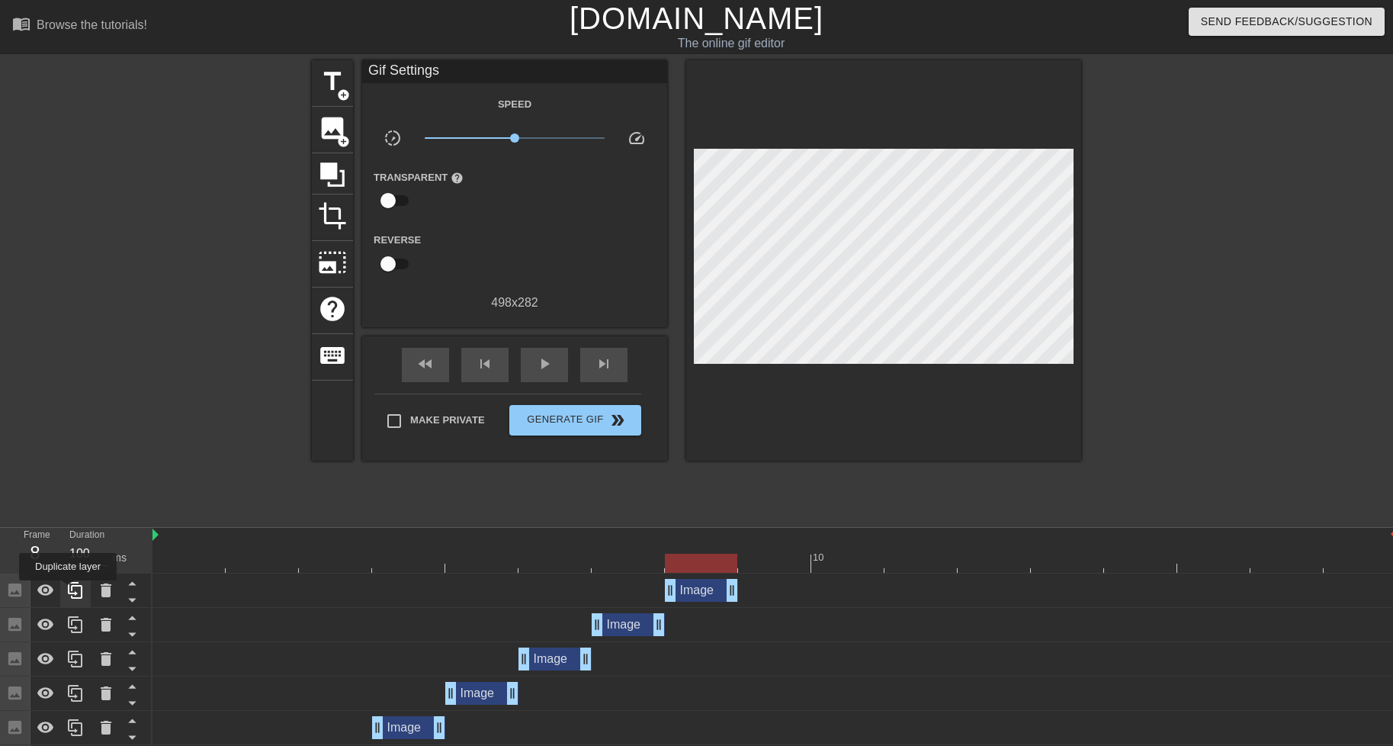
click at [68, 591] on icon at bounding box center [75, 590] width 18 height 18
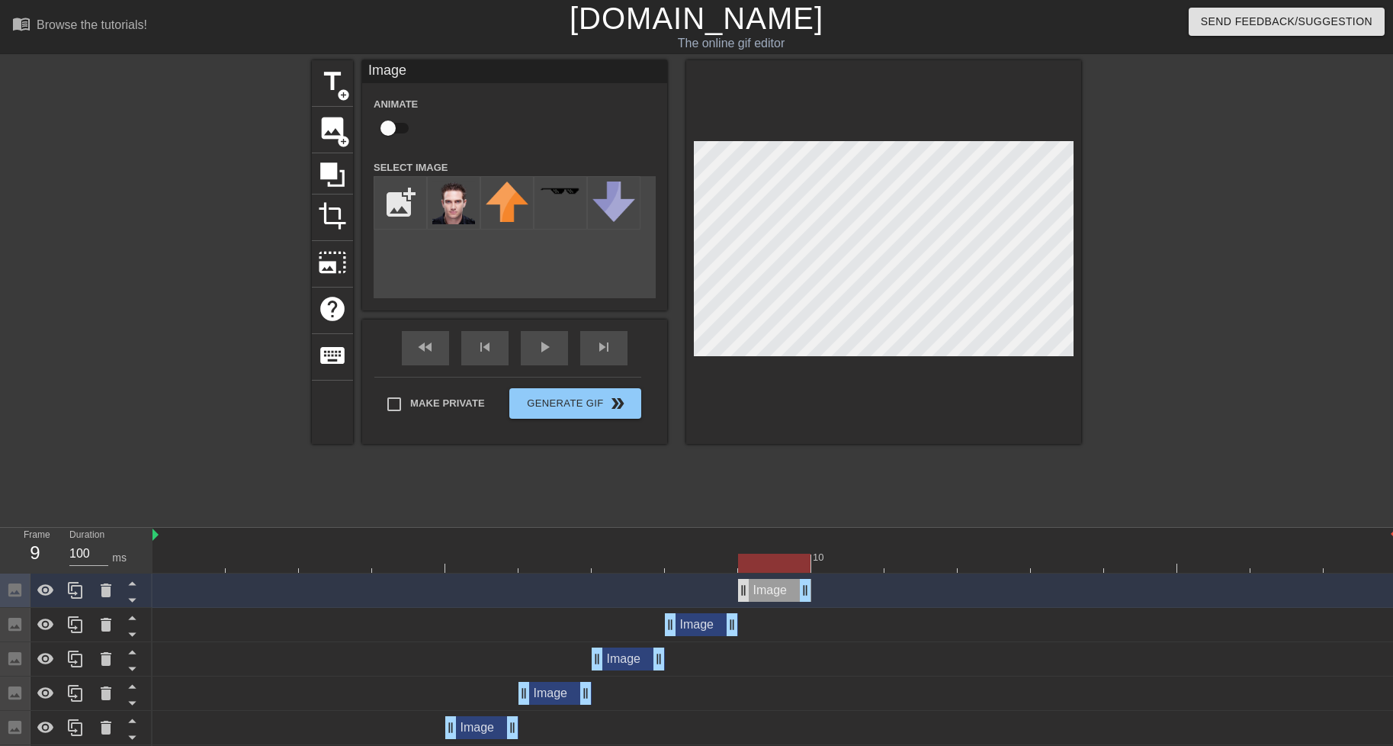
drag, startPoint x: 698, startPoint y: 590, endPoint x: 741, endPoint y: 586, distance: 42.8
click at [741, 586] on div "Image drag_handle drag_handle" at bounding box center [774, 590] width 73 height 23
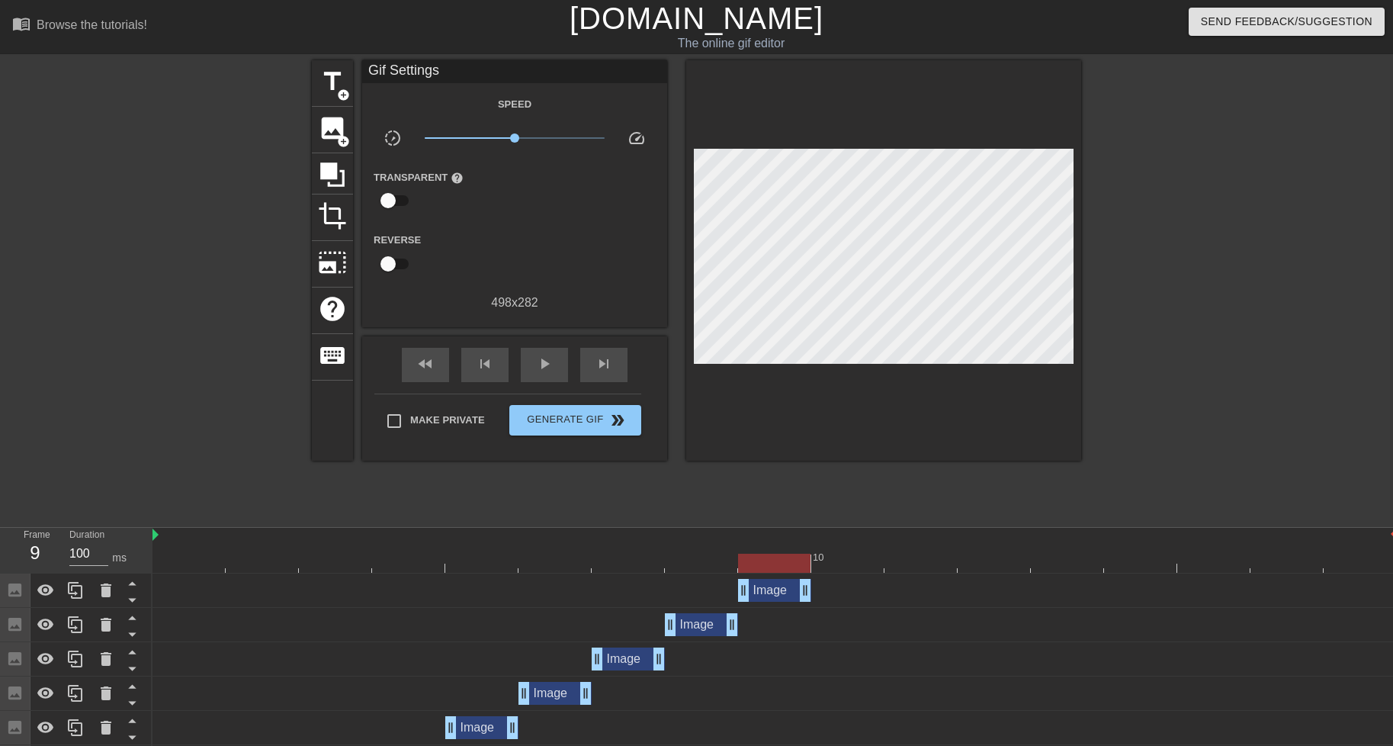
click at [1162, 262] on div at bounding box center [1214, 289] width 229 height 458
click at [395, 203] on input "checkbox" at bounding box center [388, 200] width 87 height 29
click at [395, 203] on input "checkbox" at bounding box center [402, 200] width 87 height 29
checkbox input "false"
click at [396, 264] on input "checkbox" at bounding box center [388, 263] width 87 height 29
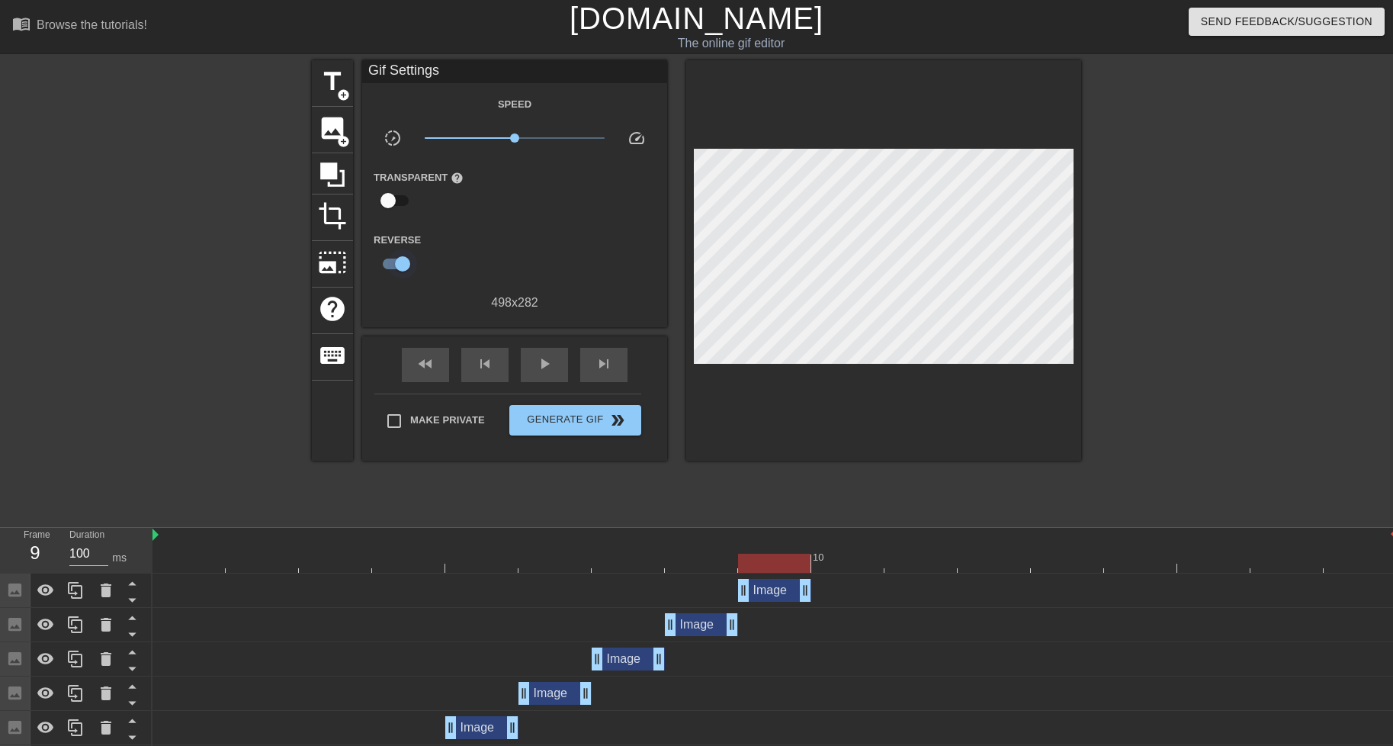
click at [396, 264] on input "checkbox" at bounding box center [402, 263] width 87 height 29
checkbox input "false"
click at [71, 592] on icon at bounding box center [75, 590] width 18 height 18
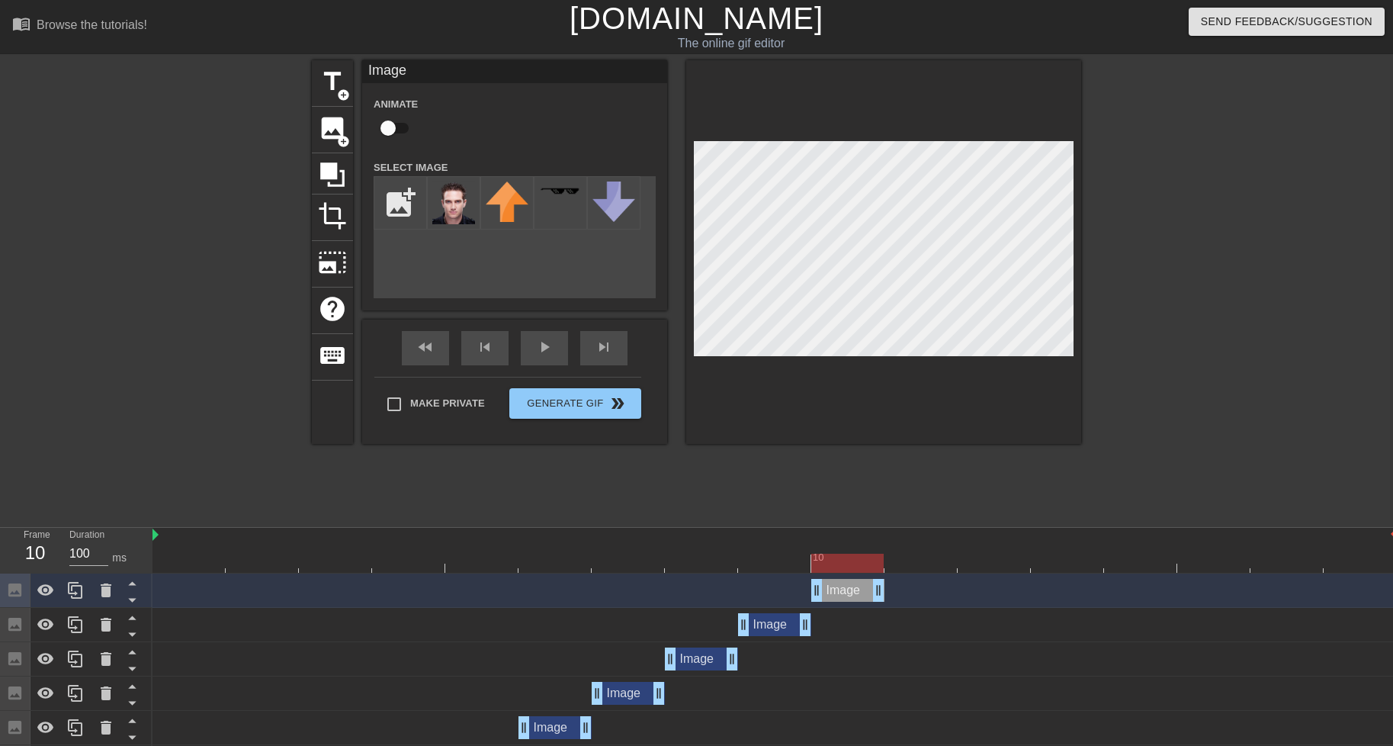
drag, startPoint x: 762, startPoint y: 590, endPoint x: 802, endPoint y: 598, distance: 41.3
click at [803, 596] on div "Image drag_handle drag_handle" at bounding box center [775, 590] width 1245 height 23
click at [69, 586] on icon at bounding box center [75, 590] width 14 height 17
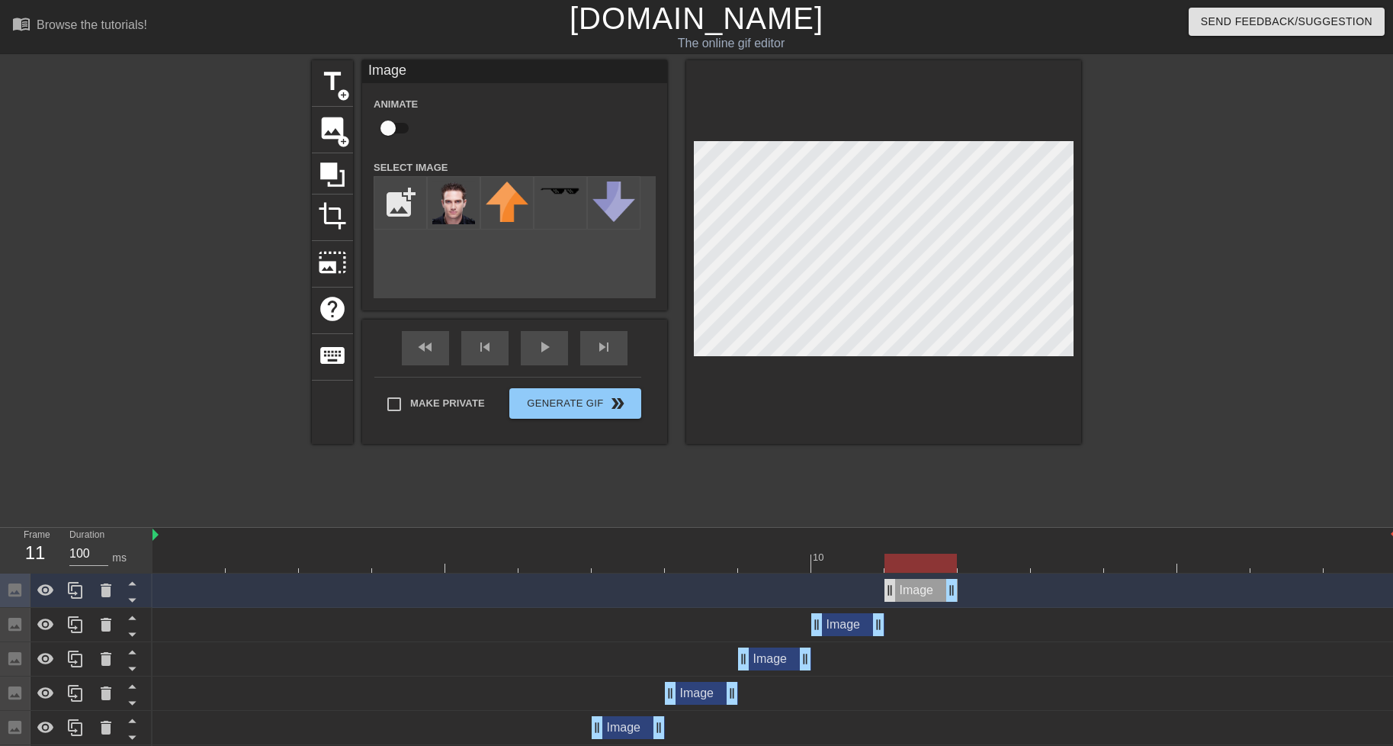
drag, startPoint x: 836, startPoint y: 590, endPoint x: 892, endPoint y: 592, distance: 56.5
click at [892, 592] on div "Image drag_handle drag_handle" at bounding box center [921, 590] width 73 height 23
drag, startPoint x: 74, startPoint y: 590, endPoint x: 335, endPoint y: 517, distance: 270.7
click at [76, 590] on icon at bounding box center [75, 590] width 18 height 18
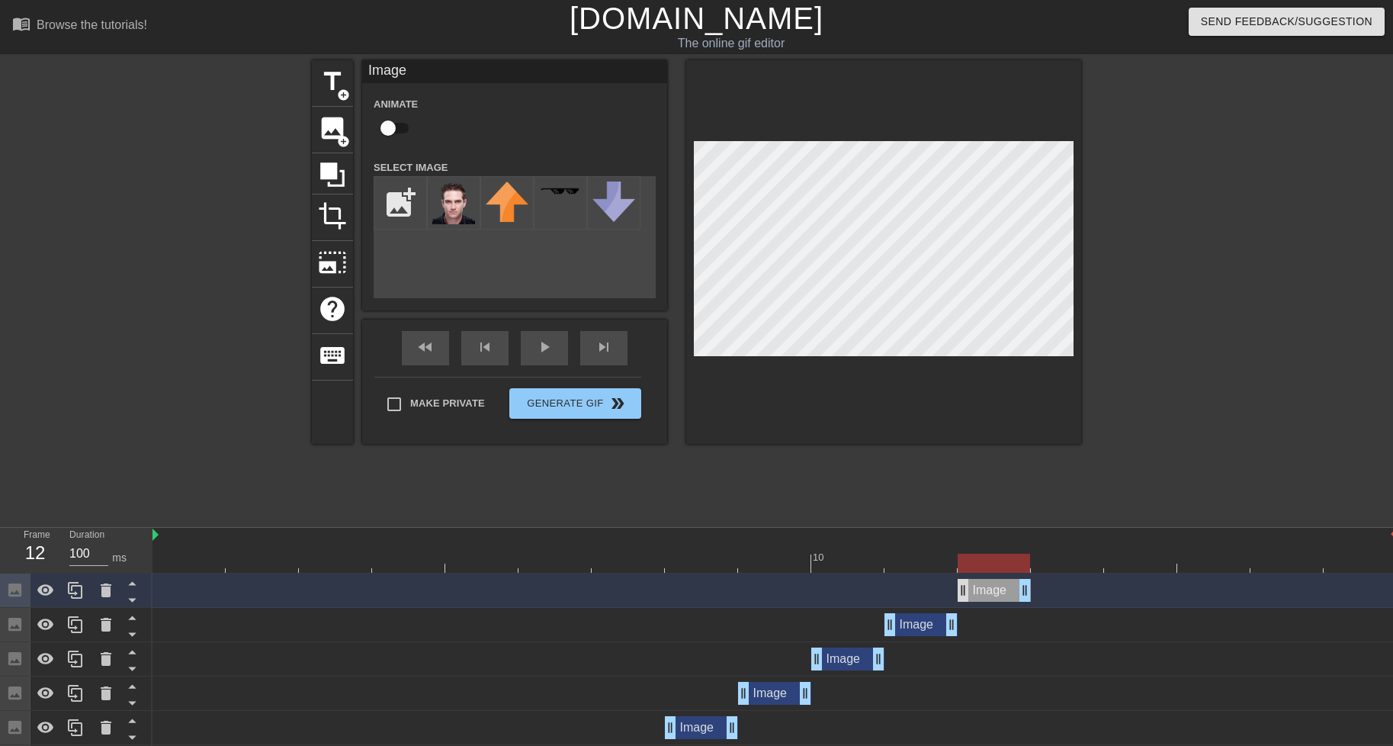
drag, startPoint x: 911, startPoint y: 599, endPoint x: 962, endPoint y: 601, distance: 50.4
click at [962, 601] on div "Image drag_handle drag_handle" at bounding box center [994, 590] width 73 height 23
drag, startPoint x: 70, startPoint y: 593, endPoint x: 82, endPoint y: 585, distance: 14.2
click at [75, 592] on icon at bounding box center [75, 590] width 18 height 18
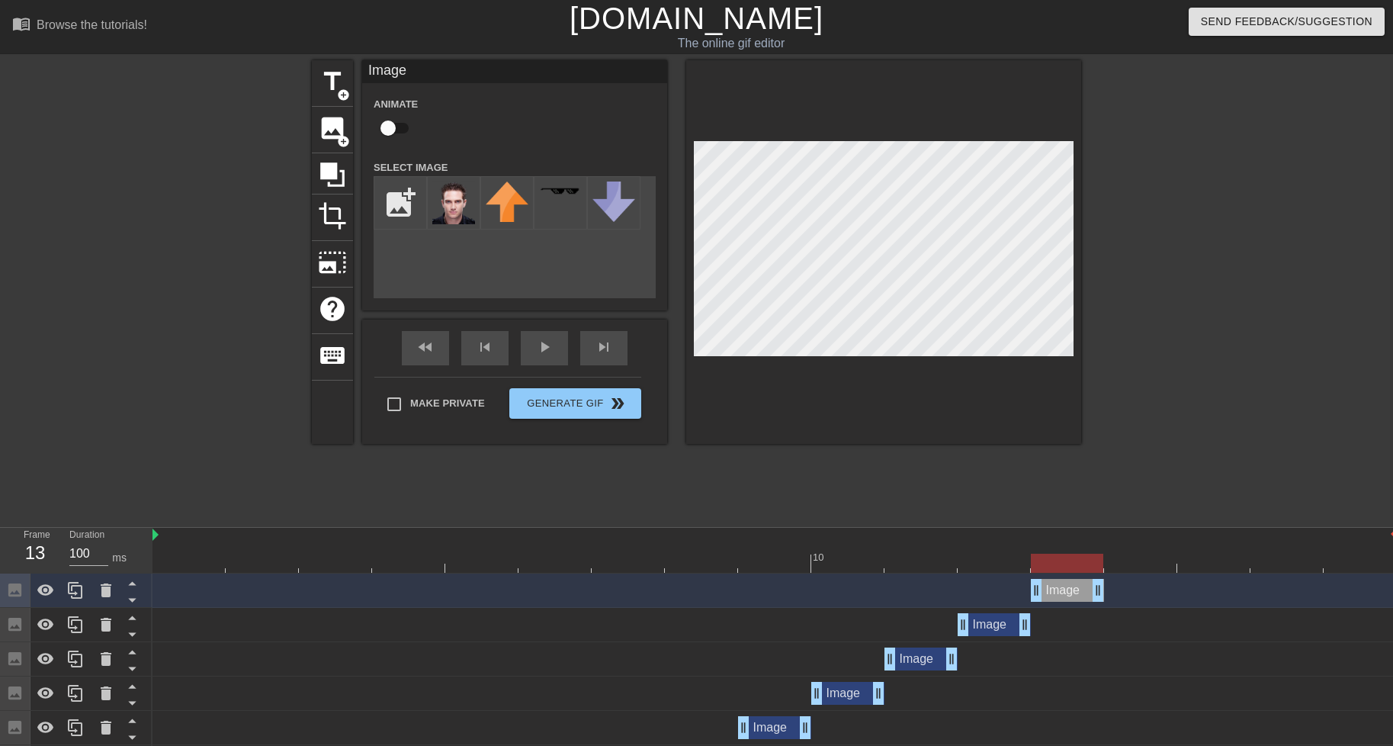
drag, startPoint x: 988, startPoint y: 593, endPoint x: 1047, endPoint y: 596, distance: 59.6
click at [1046, 597] on div "Image drag_handle drag_handle" at bounding box center [1067, 590] width 73 height 23
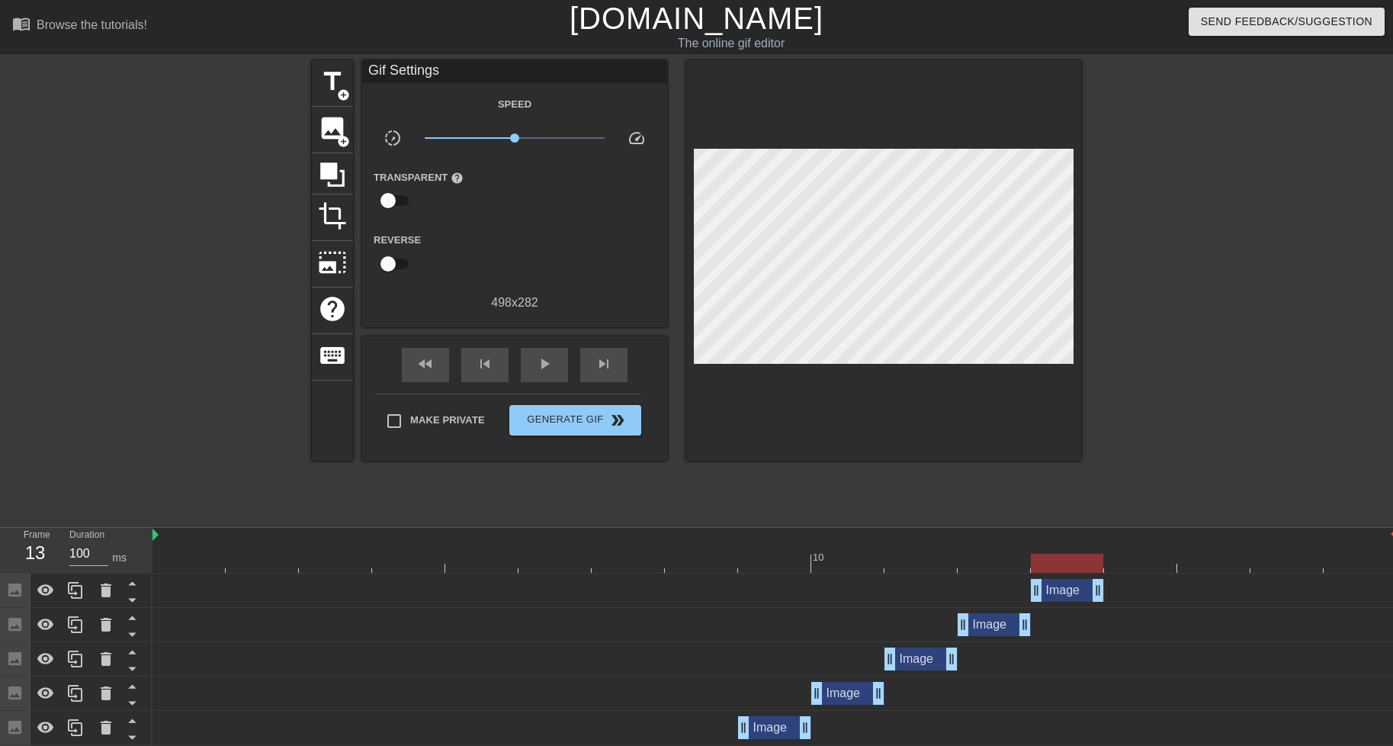
click at [551, 345] on div "fast_rewind skip_previous play_arrow skip_next" at bounding box center [514, 364] width 249 height 57
click at [548, 366] on span "play_arrow" at bounding box center [544, 364] width 18 height 18
click at [548, 366] on span "pause" at bounding box center [544, 364] width 18 height 18
click at [976, 586] on div "Image drag_handle drag_handle" at bounding box center [775, 590] width 1245 height 23
click at [1059, 593] on div "Image drag_handle drag_handle" at bounding box center [1067, 590] width 73 height 23
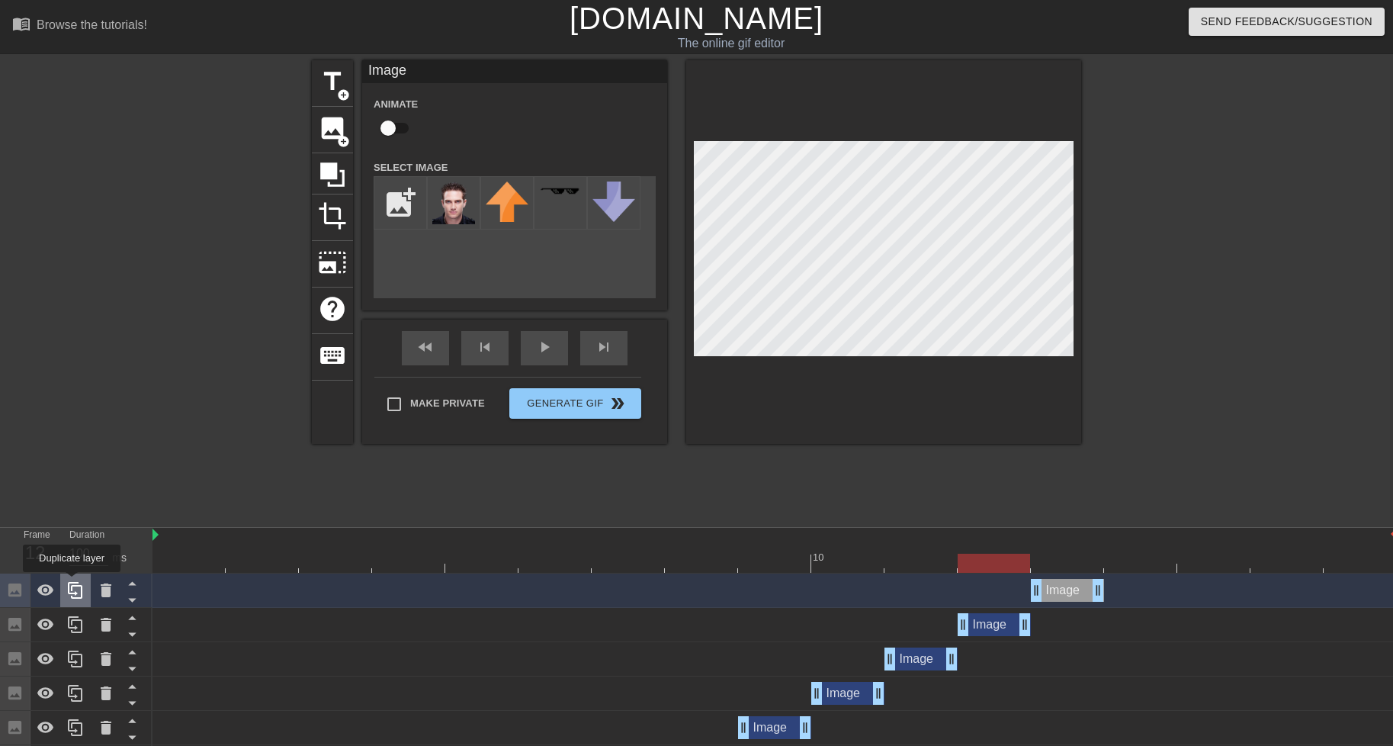
click at [72, 583] on icon at bounding box center [75, 590] width 18 height 18
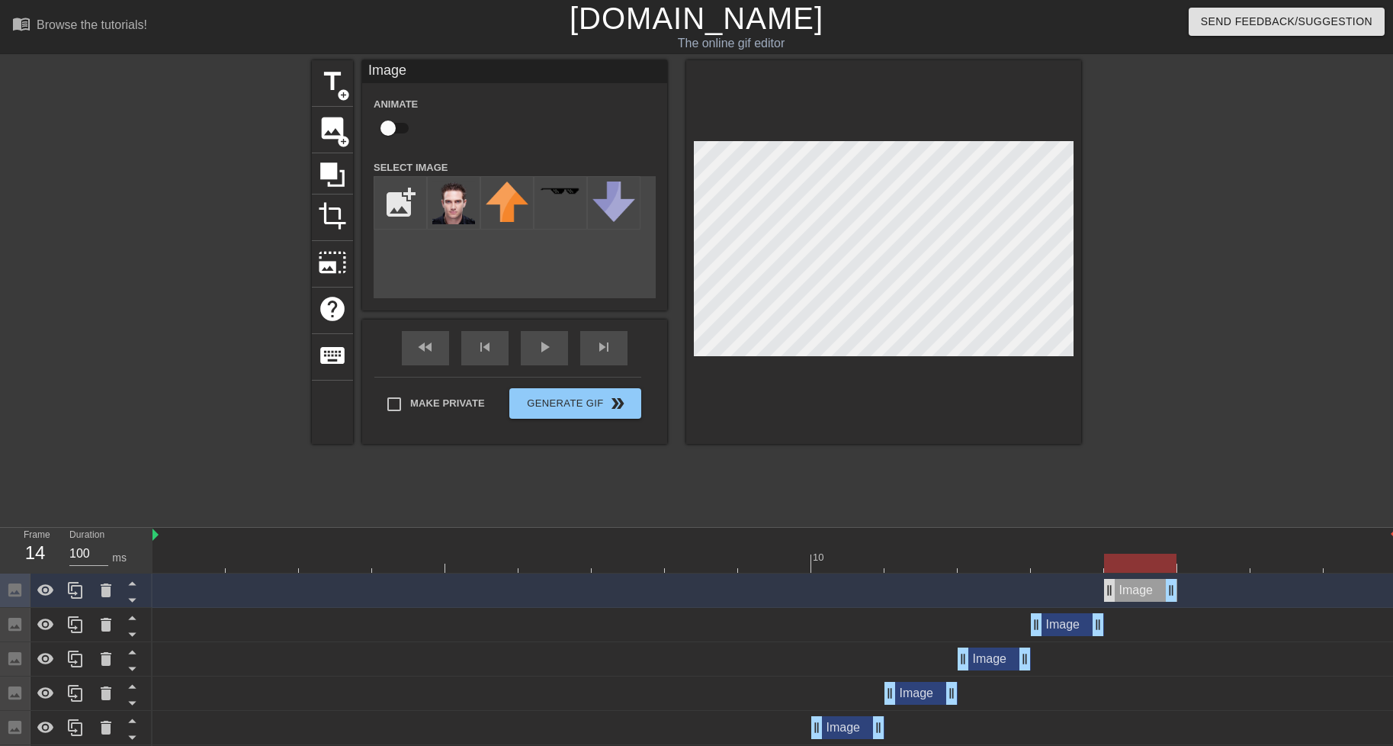
drag, startPoint x: 1061, startPoint y: 586, endPoint x: 1111, endPoint y: 587, distance: 50.4
click at [1111, 587] on div "Image drag_handle drag_handle" at bounding box center [1140, 590] width 73 height 23
click at [83, 593] on icon at bounding box center [75, 590] width 18 height 18
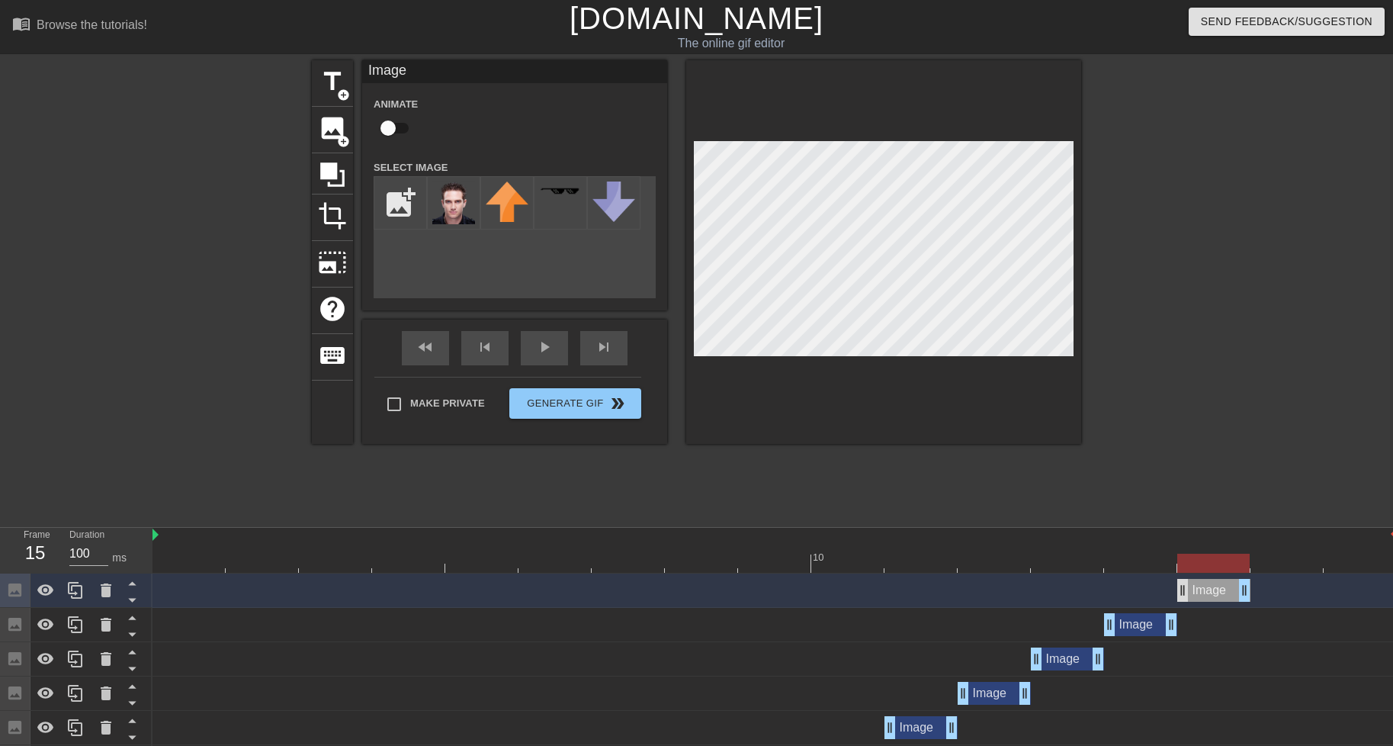
drag, startPoint x: 1143, startPoint y: 592, endPoint x: 1188, endPoint y: 591, distance: 45.0
click at [1188, 591] on div "Image drag_handle drag_handle" at bounding box center [1214, 590] width 73 height 23
click at [76, 588] on icon at bounding box center [75, 590] width 18 height 18
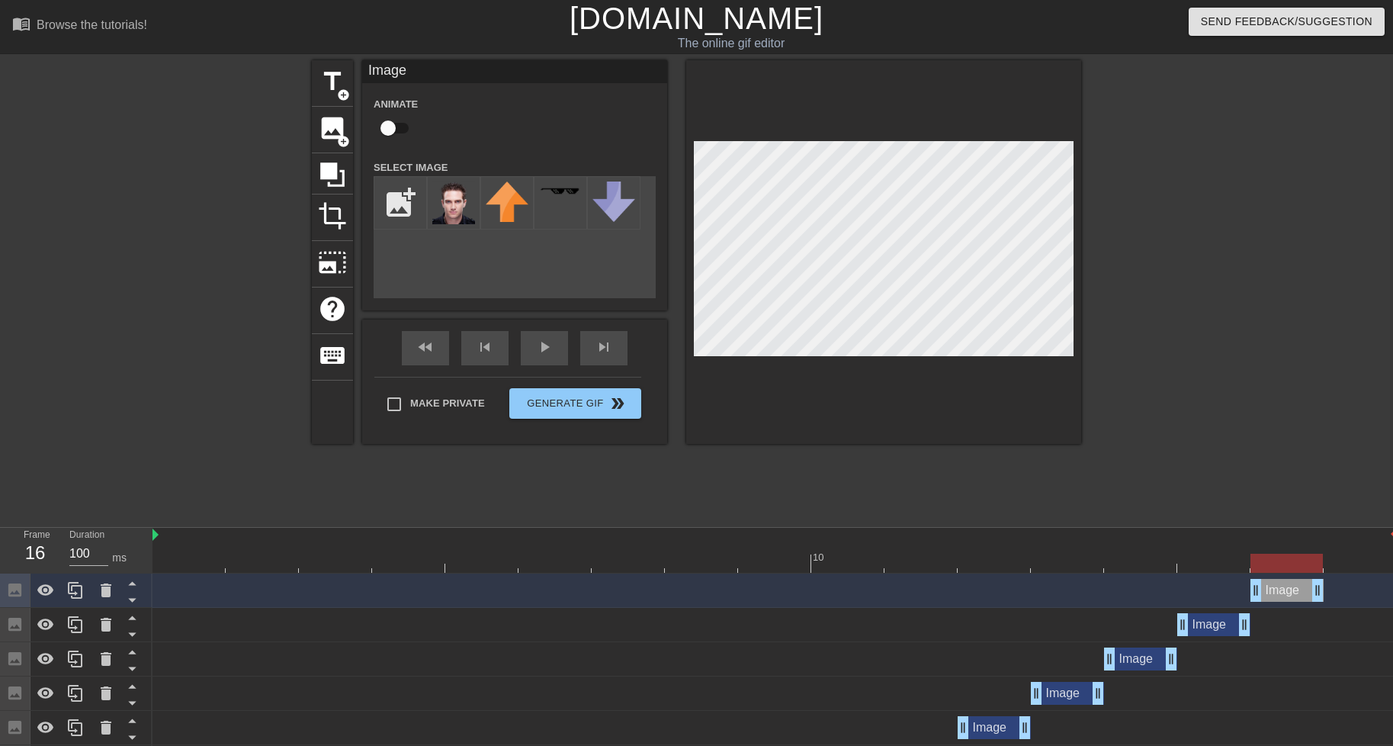
drag, startPoint x: 1219, startPoint y: 588, endPoint x: 1264, endPoint y: 587, distance: 45.0
click at [1264, 587] on div "Image drag_handle drag_handle" at bounding box center [1287, 590] width 73 height 23
click at [81, 593] on icon at bounding box center [75, 590] width 18 height 18
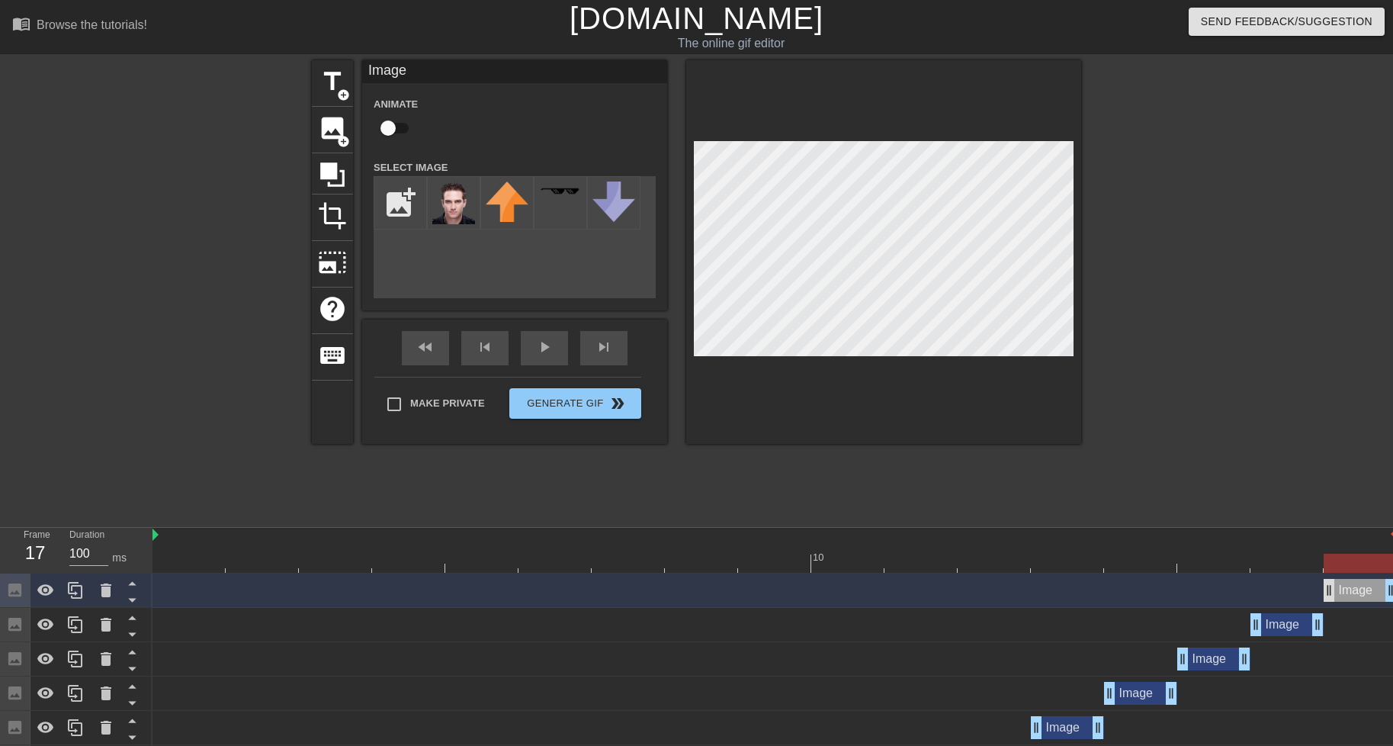
drag, startPoint x: 1280, startPoint y: 592, endPoint x: 1334, endPoint y: 586, distance: 53.7
click at [1334, 586] on div "Image drag_handle drag_handle" at bounding box center [1360, 590] width 73 height 23
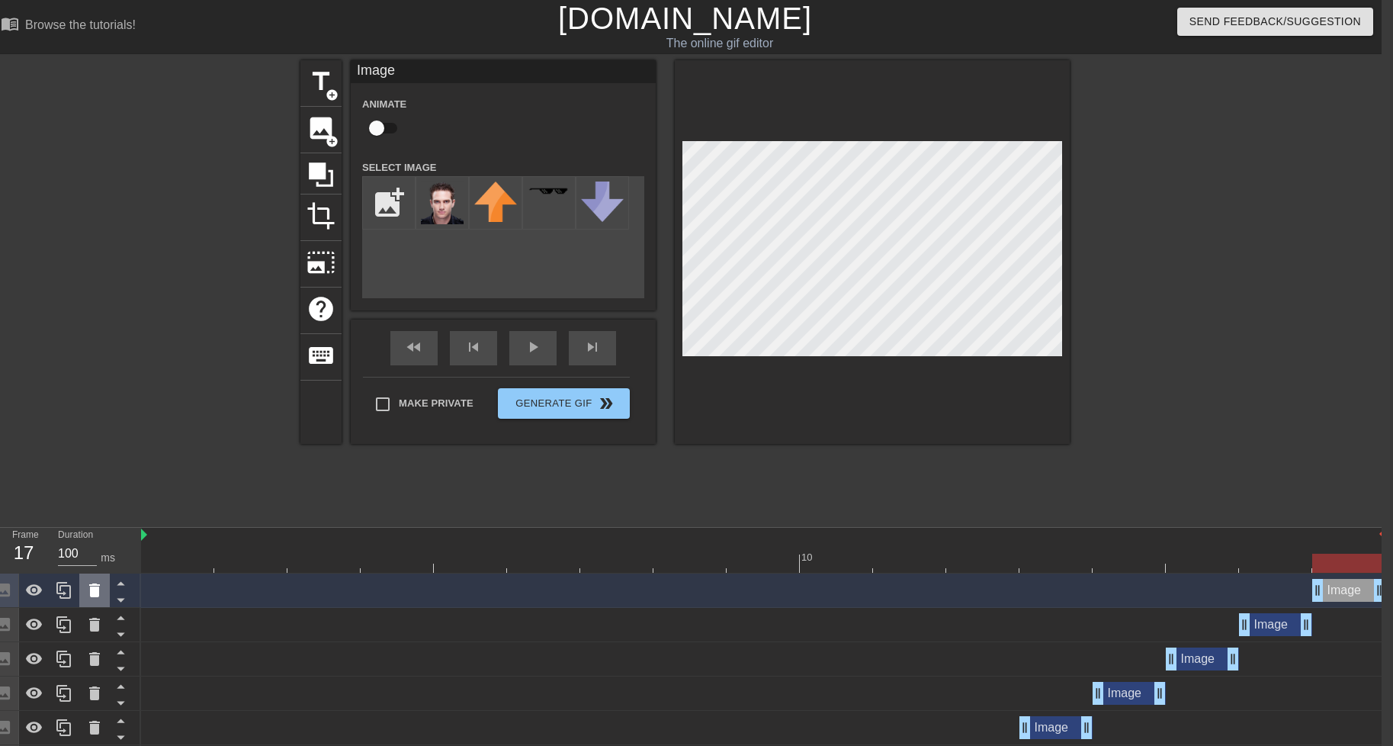
click at [88, 593] on icon at bounding box center [94, 590] width 18 height 18
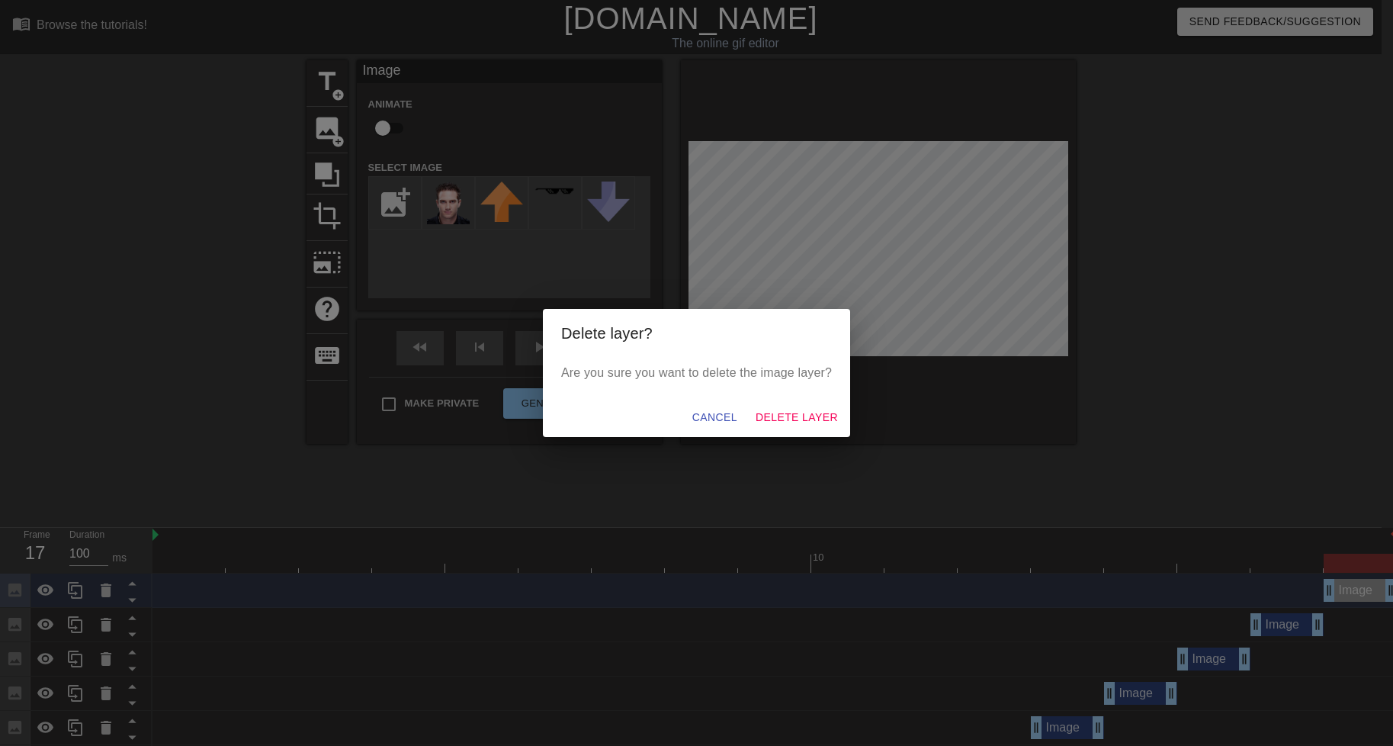
scroll to position [0, 0]
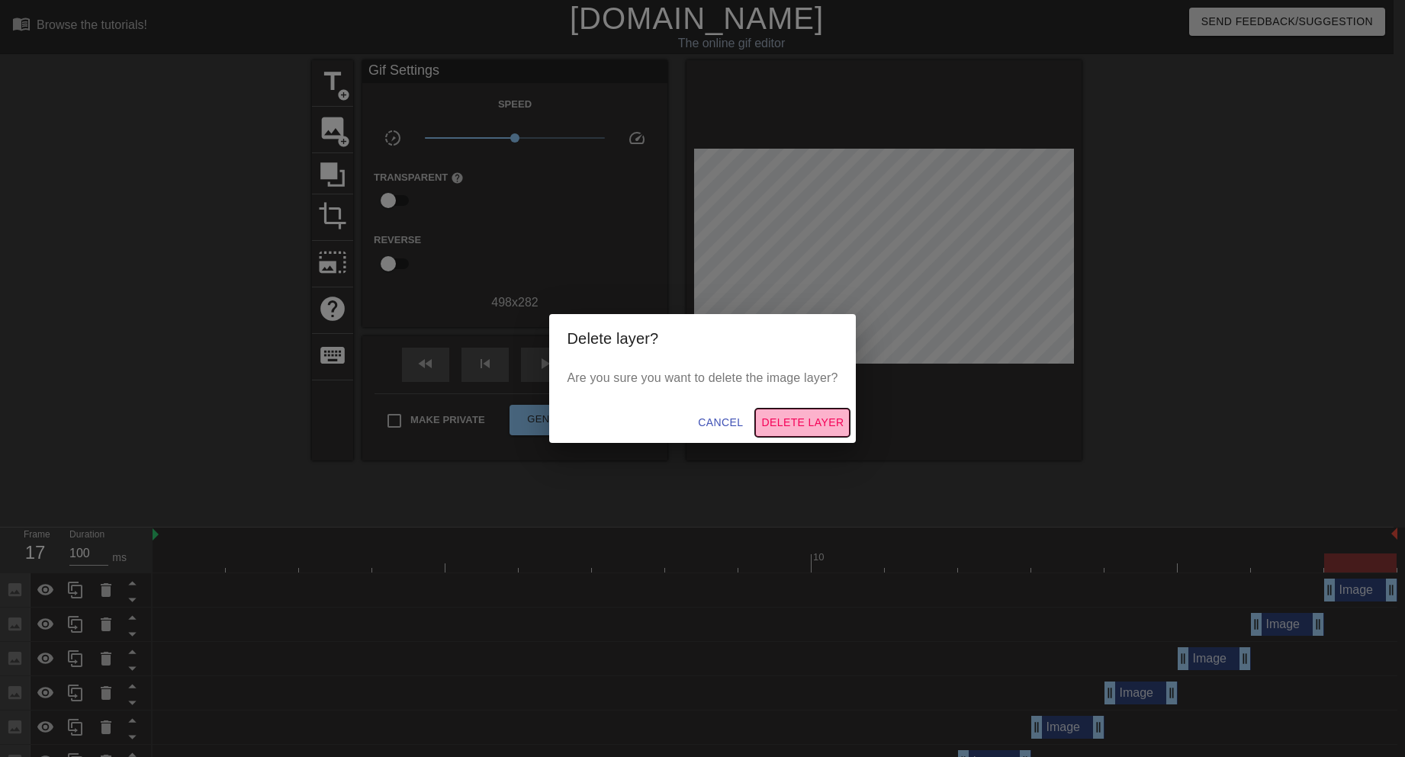
click at [802, 430] on span "Delete Layer" at bounding box center [802, 422] width 82 height 19
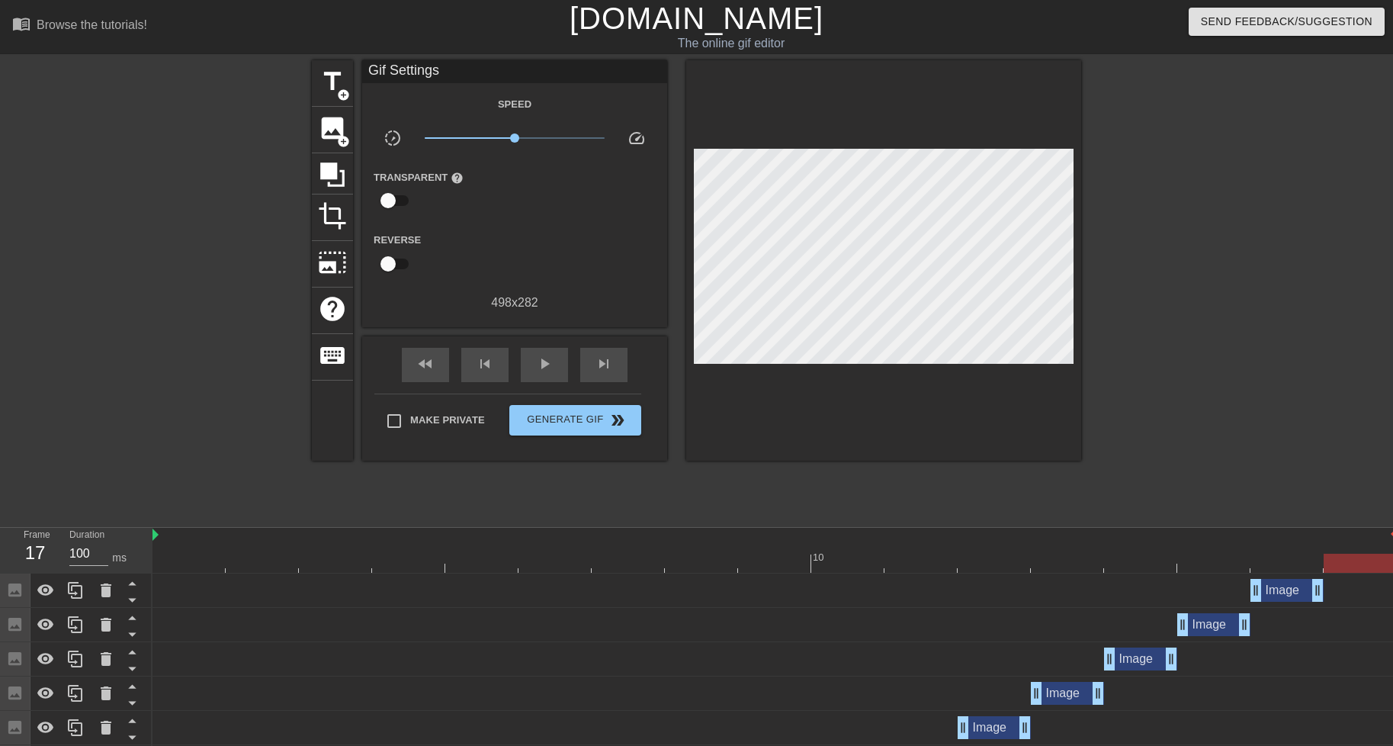
click at [1278, 586] on div "Image drag_handle drag_handle" at bounding box center [1287, 590] width 73 height 23
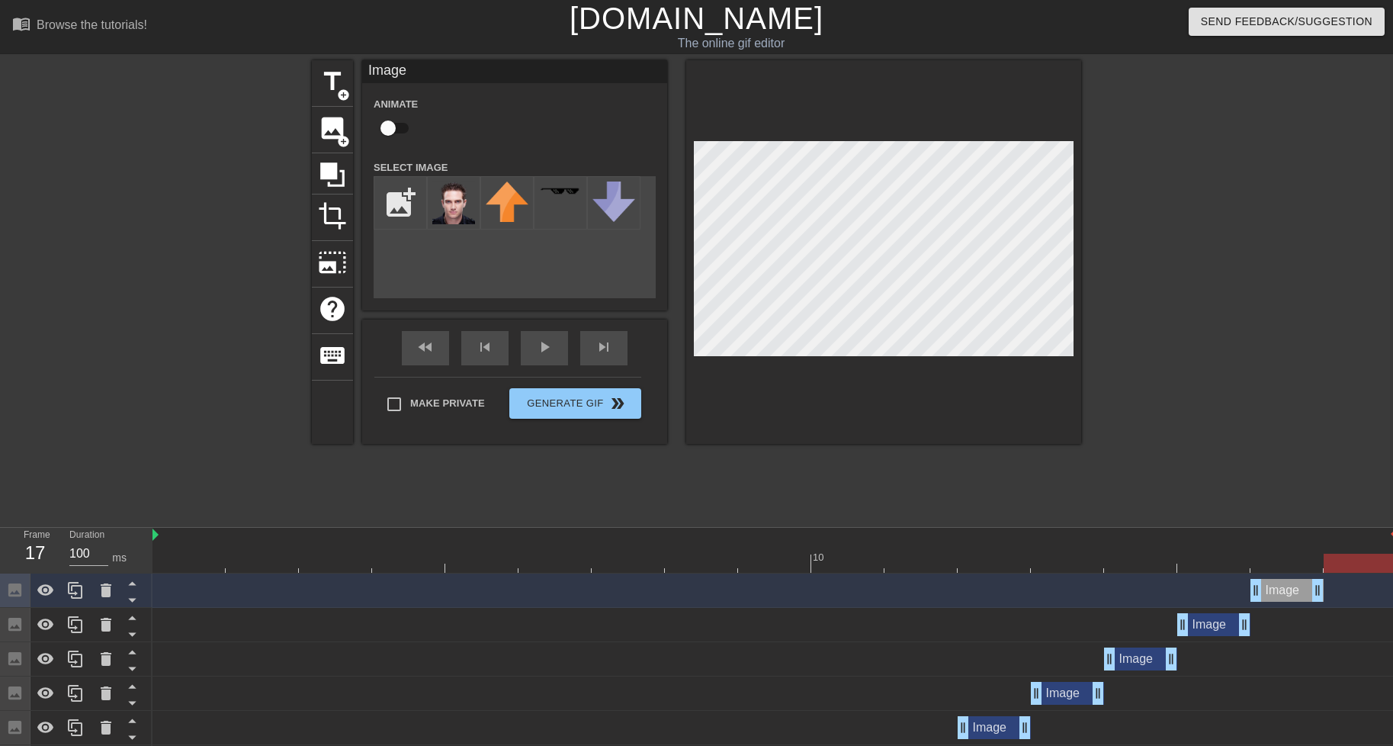
click at [1272, 559] on div at bounding box center [775, 563] width 1245 height 19
click at [73, 590] on icon at bounding box center [75, 590] width 18 height 18
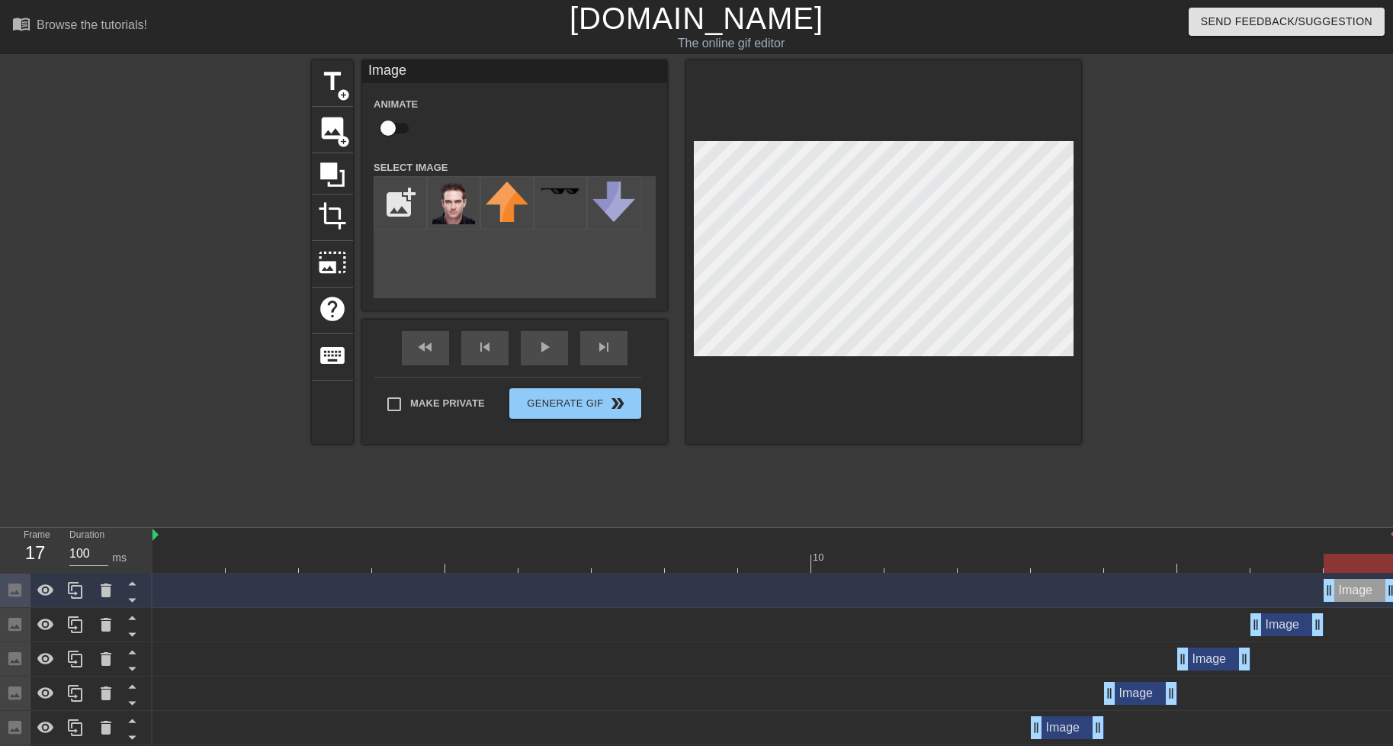
drag, startPoint x: 1290, startPoint y: 590, endPoint x: 1338, endPoint y: 588, distance: 48.1
click at [1338, 588] on div "Image drag_handle drag_handle" at bounding box center [1360, 590] width 73 height 23
click at [70, 597] on icon at bounding box center [75, 590] width 18 height 18
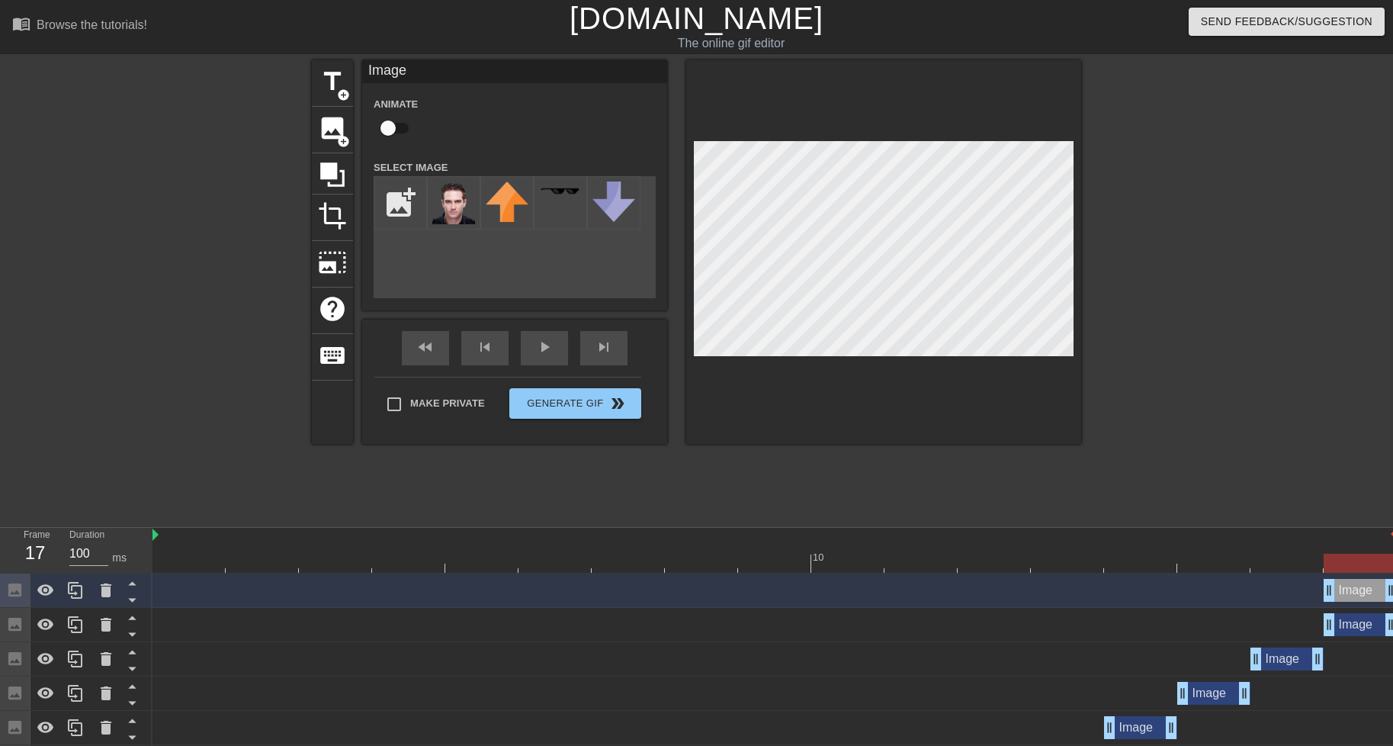
drag, startPoint x: 1361, startPoint y: 590, endPoint x: 1404, endPoint y: 583, distance: 43.9
click at [1393, 583] on html "menu_book Browse the tutorials! [DOMAIN_NAME] The online gif editor Send Feedba…" at bounding box center [696, 595] width 1393 height 1191
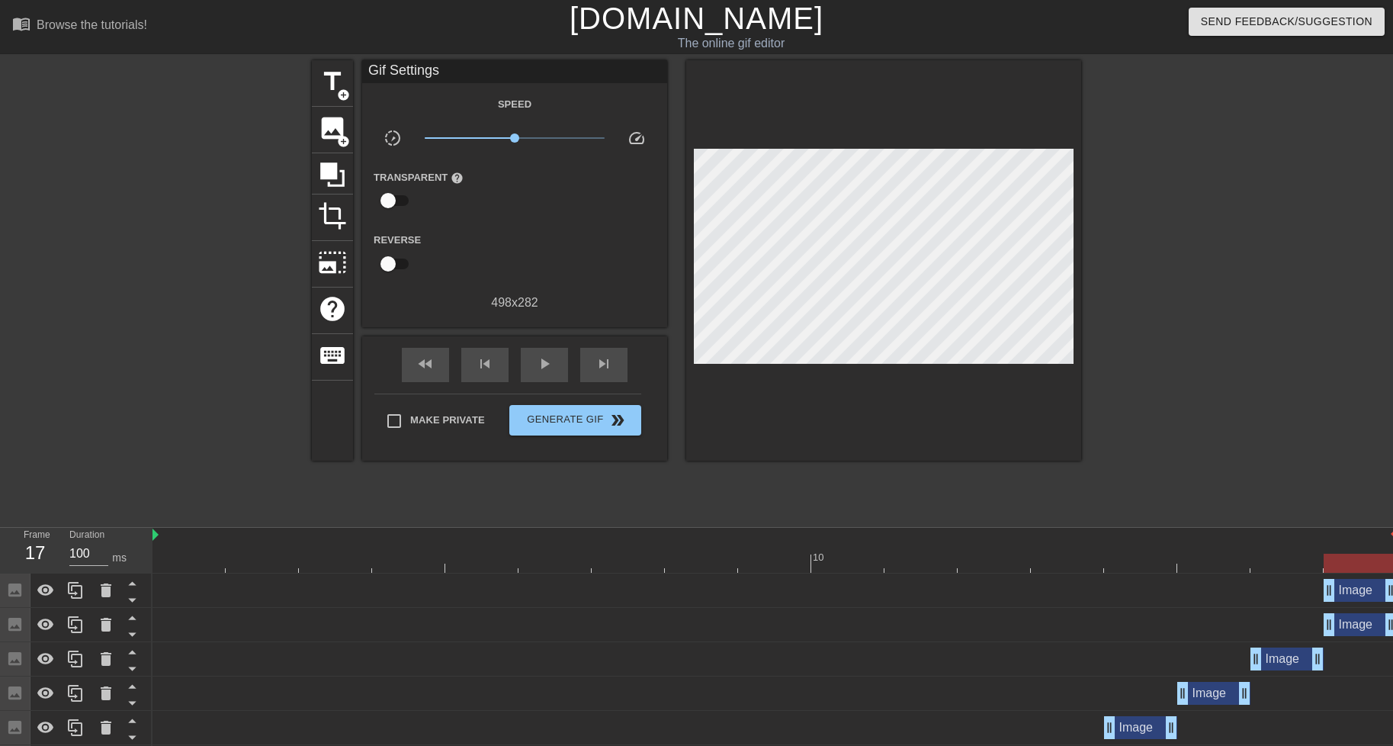
scroll to position [0, 11]
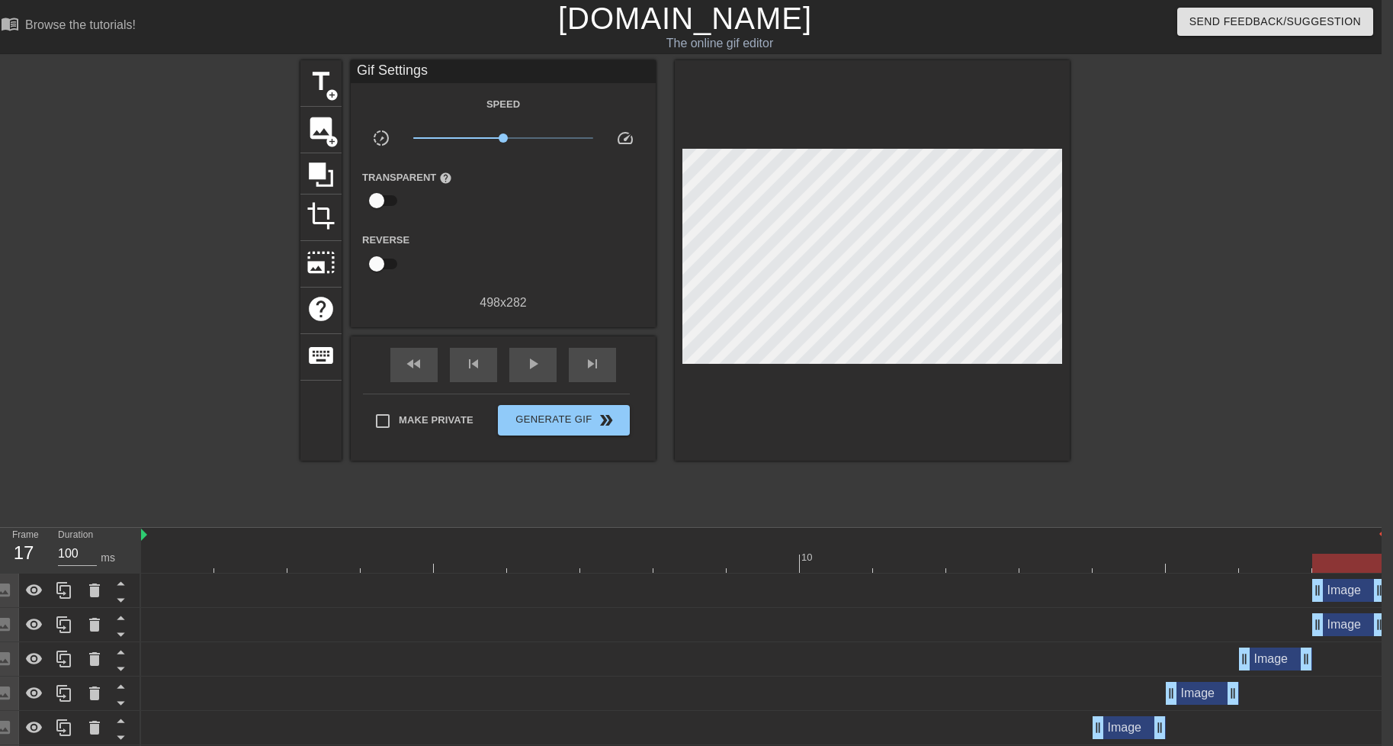
drag, startPoint x: 1370, startPoint y: 589, endPoint x: 1400, endPoint y: 586, distance: 30.6
click at [1382, 587] on html "menu_book Browse the tutorials! [DOMAIN_NAME] The online gif editor Send Feedba…" at bounding box center [685, 595] width 1393 height 1191
click at [525, 360] on span "play_arrow" at bounding box center [533, 364] width 18 height 18
click at [525, 360] on span "pause" at bounding box center [533, 364] width 18 height 18
click at [1358, 589] on div "Image drag_handle drag_handle" at bounding box center [1349, 590] width 73 height 23
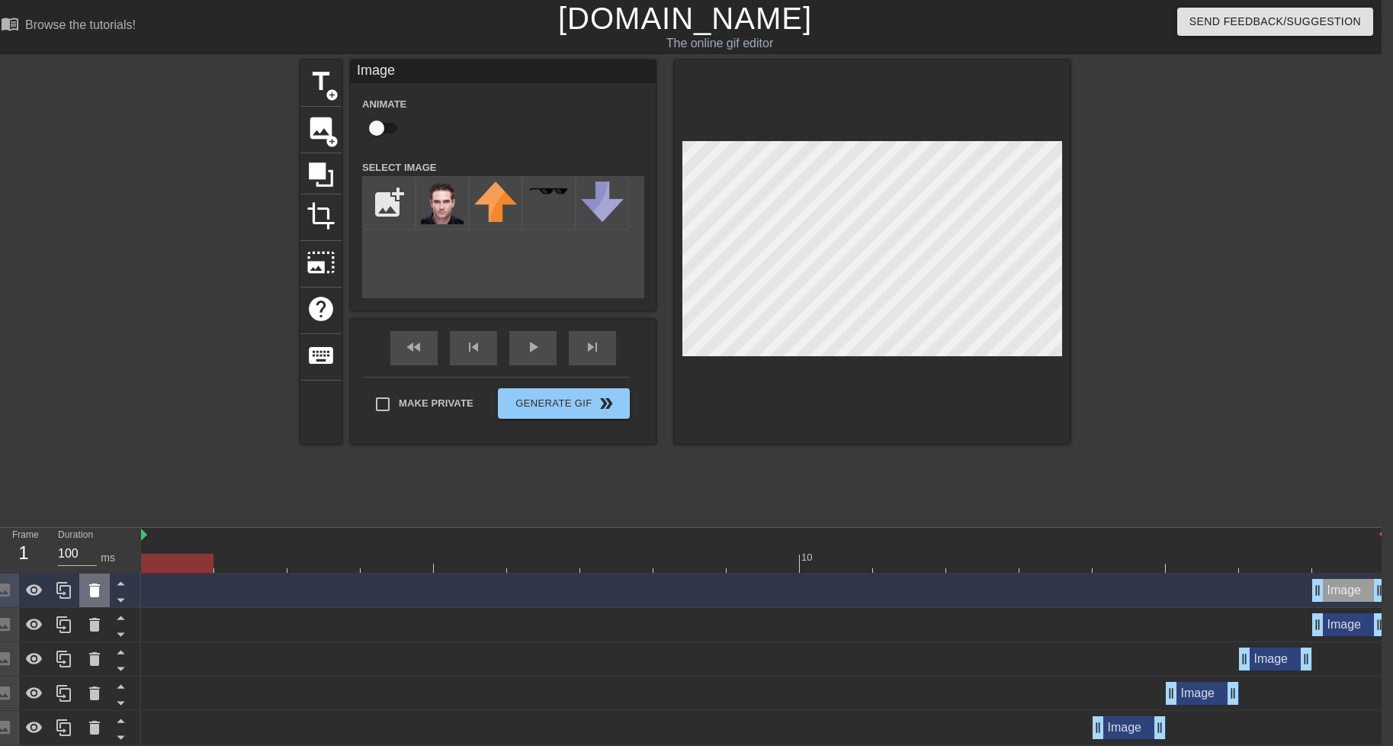
click at [86, 583] on icon at bounding box center [94, 590] width 18 height 18
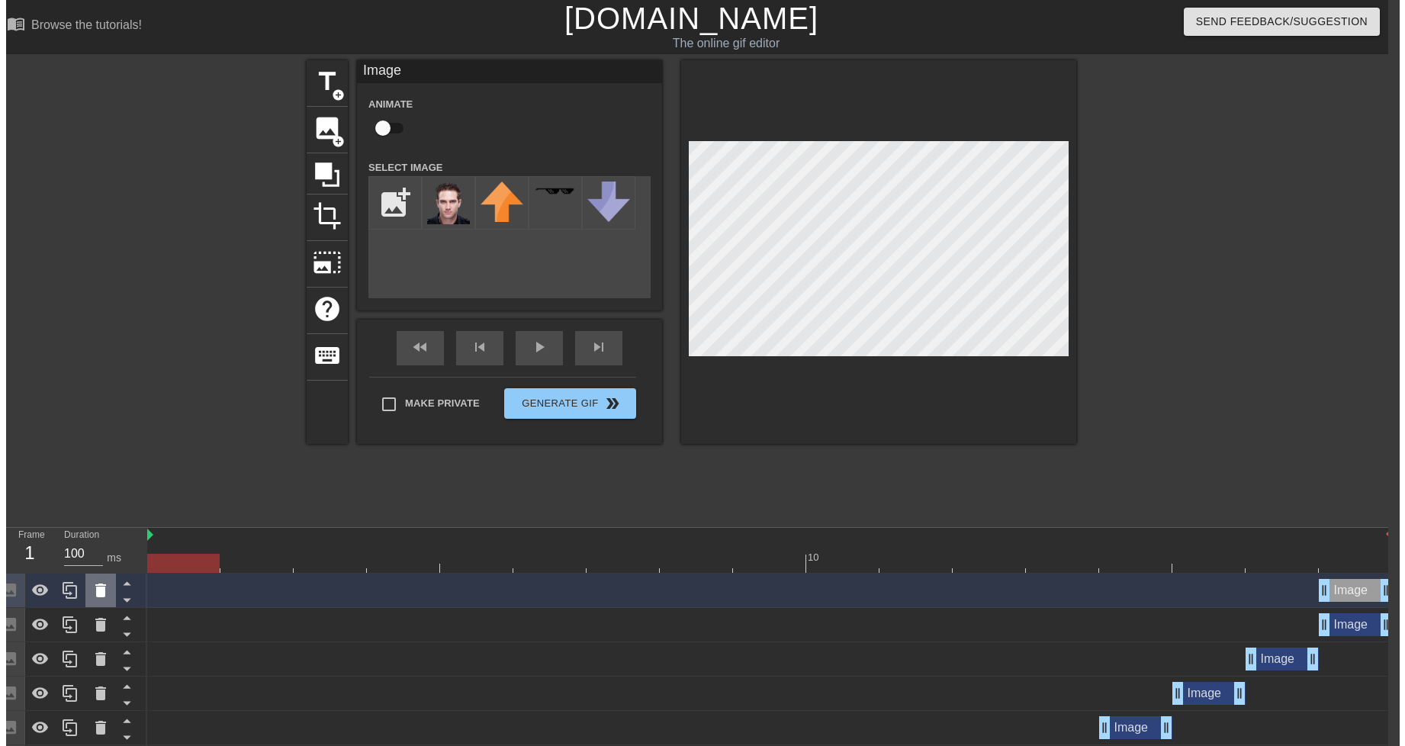
scroll to position [0, 0]
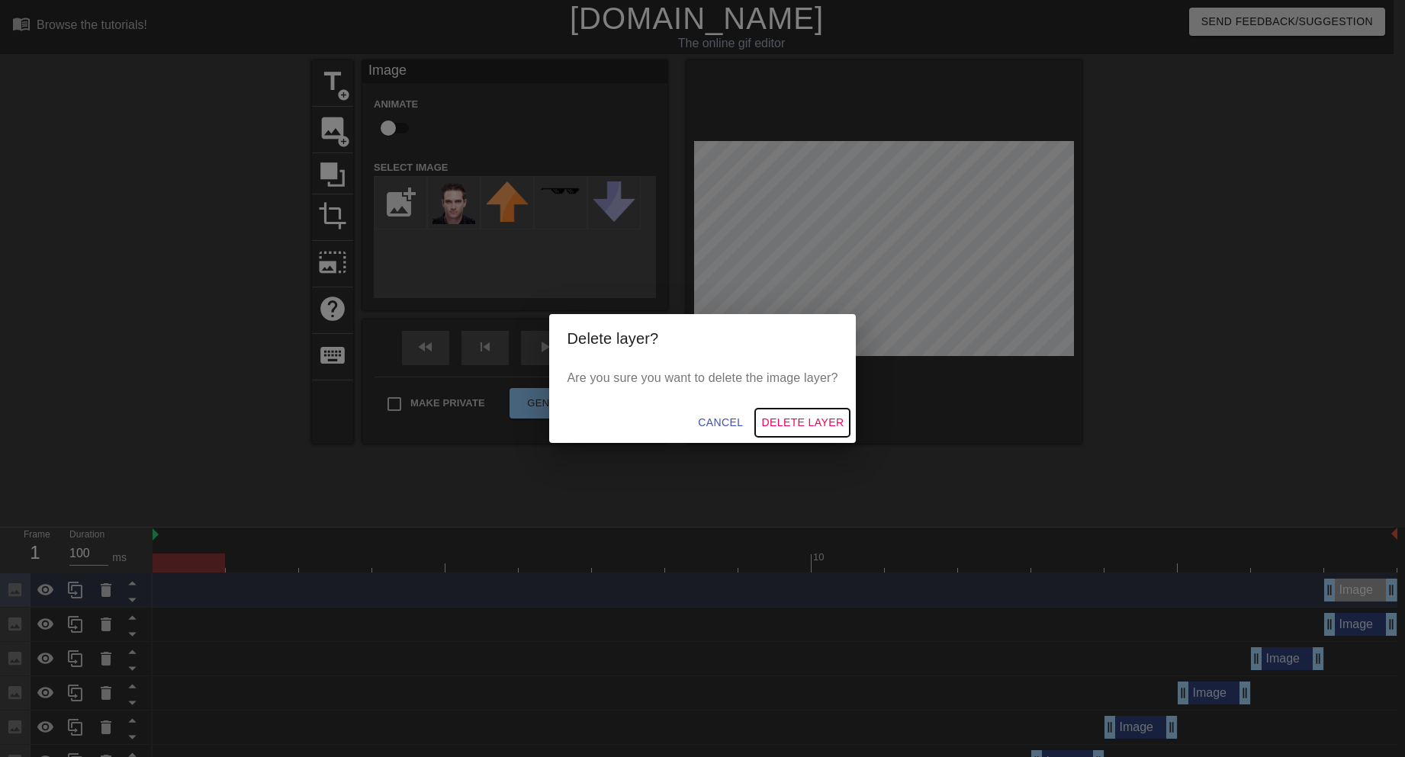
click at [792, 423] on span "Delete Layer" at bounding box center [802, 422] width 82 height 19
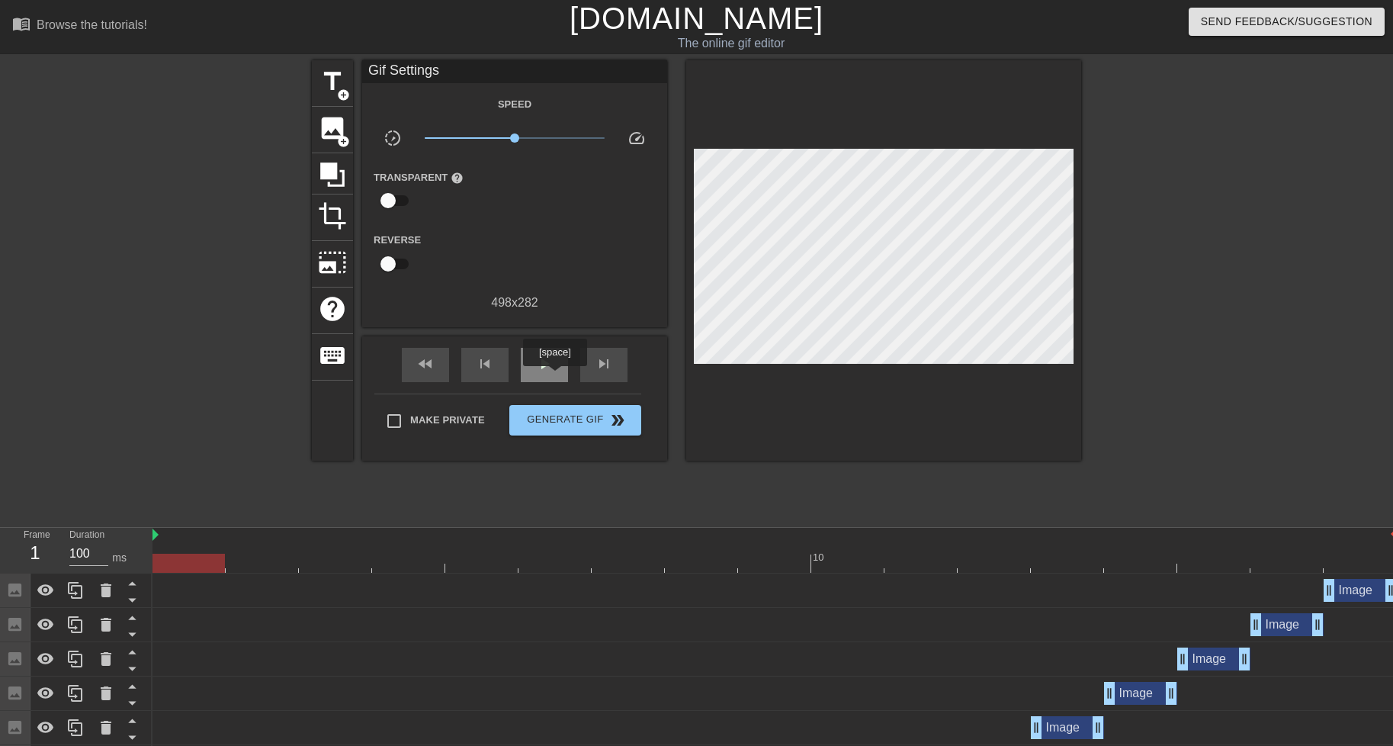
click at [554, 377] on div "play_arrow" at bounding box center [544, 365] width 47 height 34
click at [554, 377] on div "pause" at bounding box center [544, 365] width 47 height 34
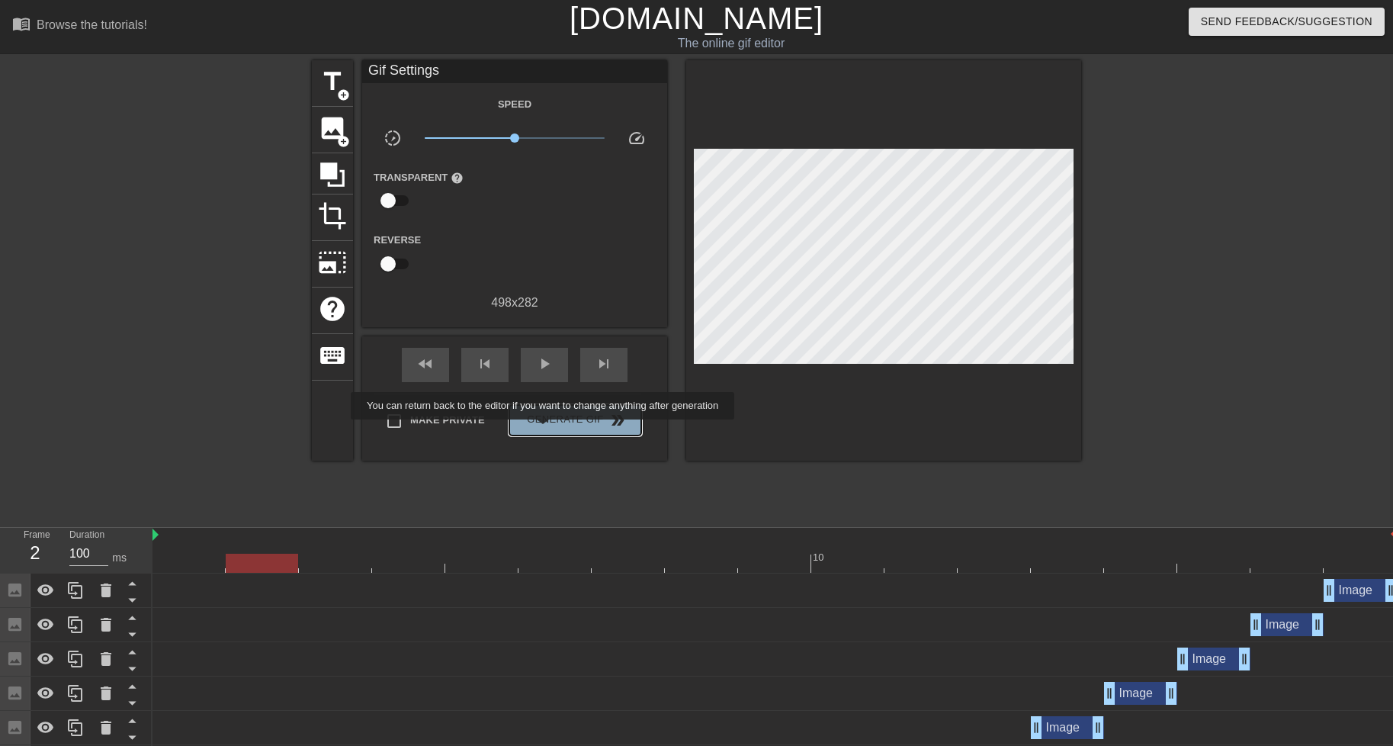
click at [545, 430] on button "Generate Gif double_arrow" at bounding box center [575, 420] width 132 height 31
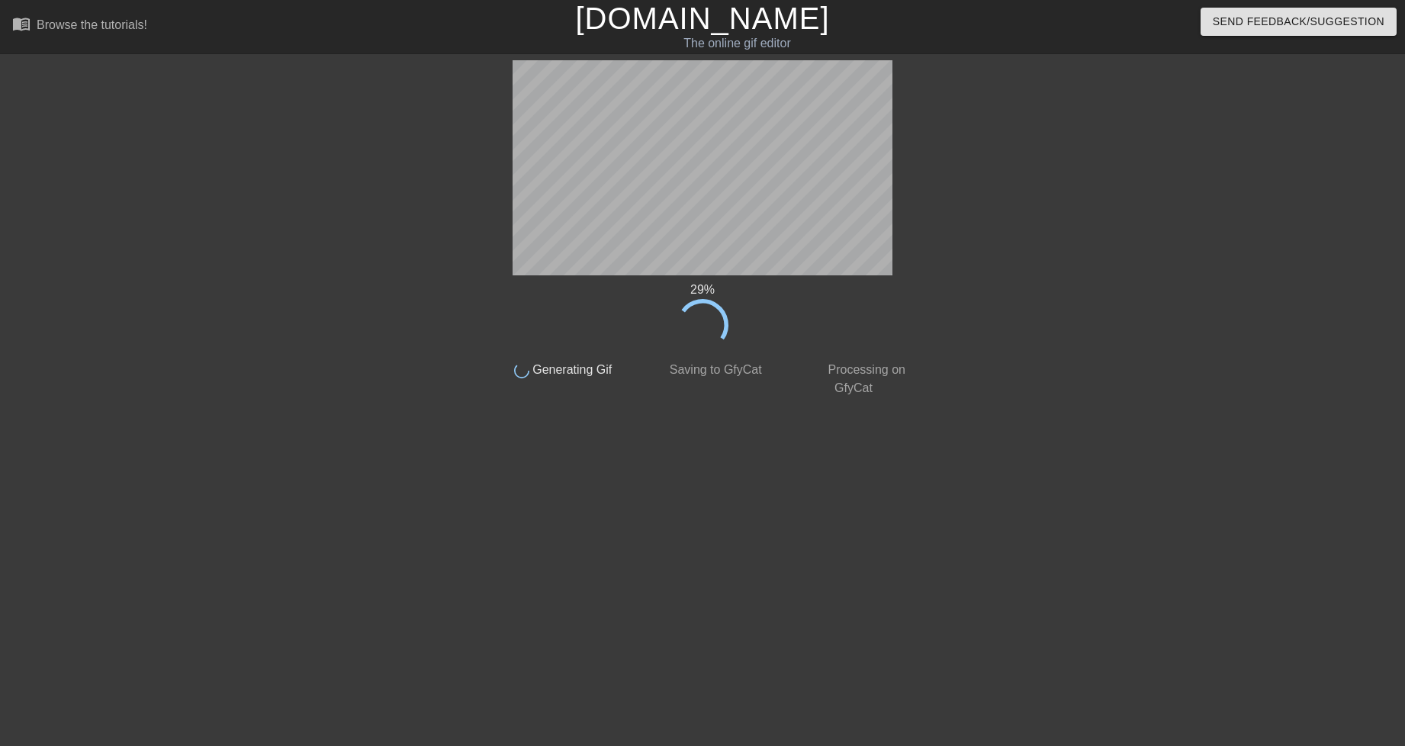
drag, startPoint x: 806, startPoint y: 284, endPoint x: 1146, endPoint y: 255, distance: 341.4
click at [1146, 255] on div at bounding box center [1050, 289] width 229 height 458
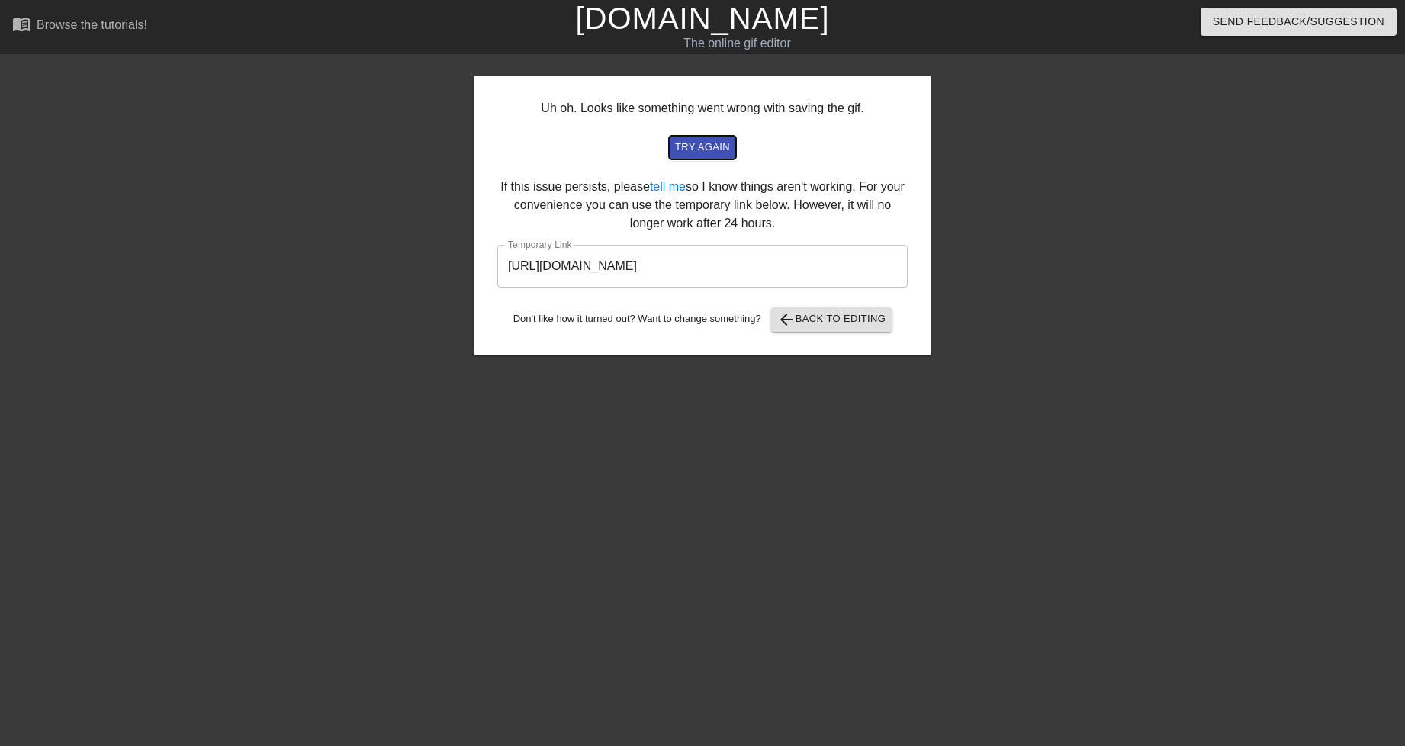
click at [714, 152] on span "try again" at bounding box center [702, 148] width 55 height 18
drag, startPoint x: 847, startPoint y: 271, endPoint x: 464, endPoint y: 271, distance: 382.9
click at [464, 271] on div "Uh oh. Looks like something went wrong with saving the gif. try again If this i…" at bounding box center [702, 289] width 1405 height 458
